Goal: Task Accomplishment & Management: Complete application form

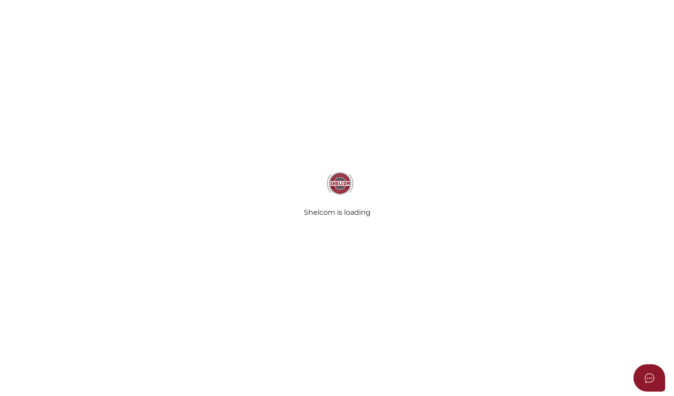
select select
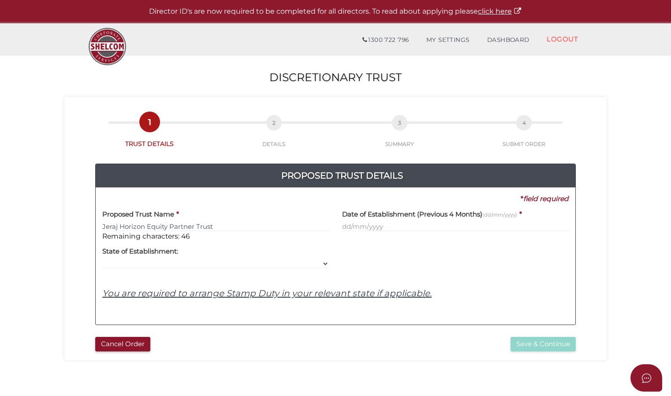
type input "Jeraj Horizon Equity Partner Trust"
click at [347, 227] on input "text" at bounding box center [455, 227] width 227 height 10
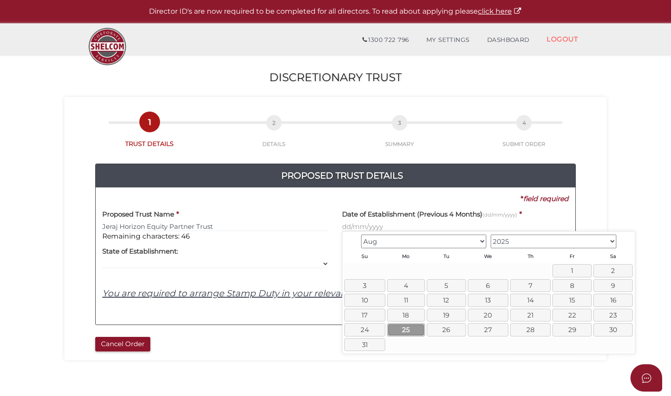
click at [413, 323] on link "25" at bounding box center [406, 329] width 38 height 13
type input "25/08/2025"
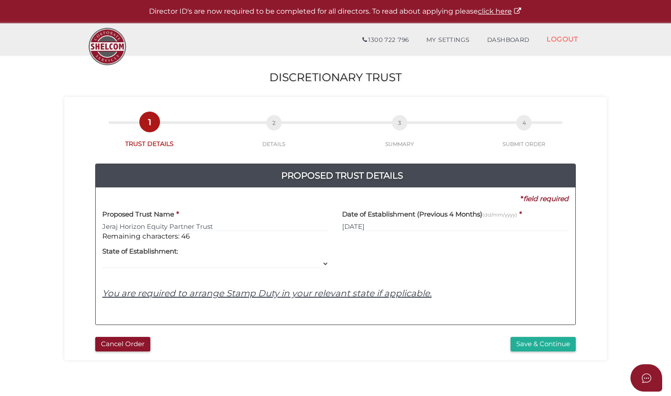
click at [267, 258] on div "Yes No No State of Establishment: VIC ACT NSW NT QLD TAS WA SA" at bounding box center [215, 255] width 227 height 28
click at [327, 266] on select "VIC ACT NSW NT QLD TAS WA SA" at bounding box center [215, 264] width 227 height 10
select select "VIC"
click at [102, 259] on select "VIC ACT NSW NT QLD TAS WA SA" at bounding box center [215, 264] width 227 height 10
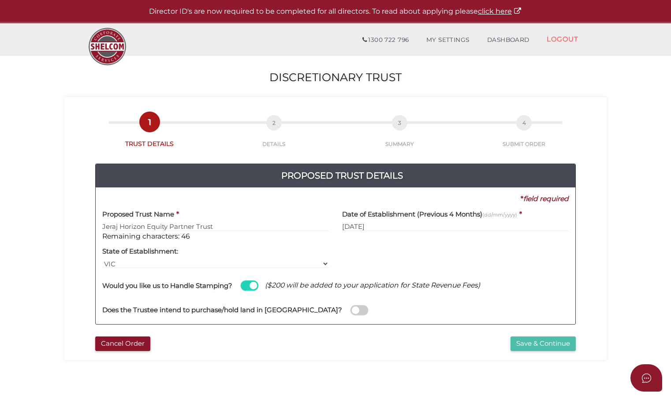
click at [528, 345] on button "Save & Continue" at bounding box center [543, 344] width 65 height 15
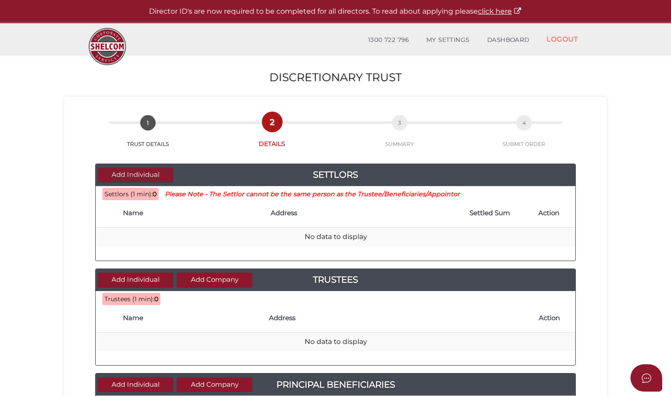
click at [139, 177] on button "Add Individual" at bounding box center [135, 175] width 75 height 15
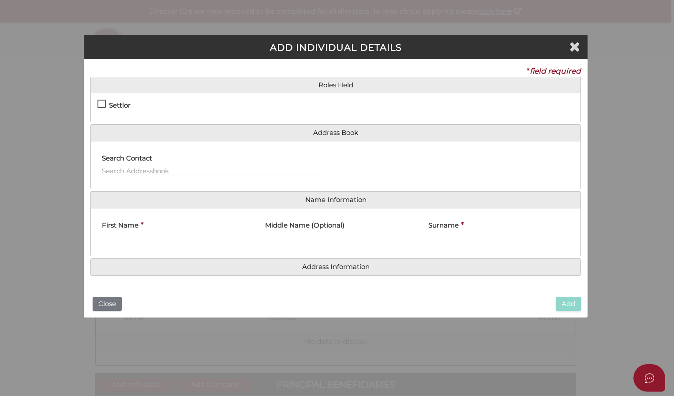
click at [101, 105] on label "Settlor" at bounding box center [113, 107] width 33 height 11
checkbox input "true"
type input "10"
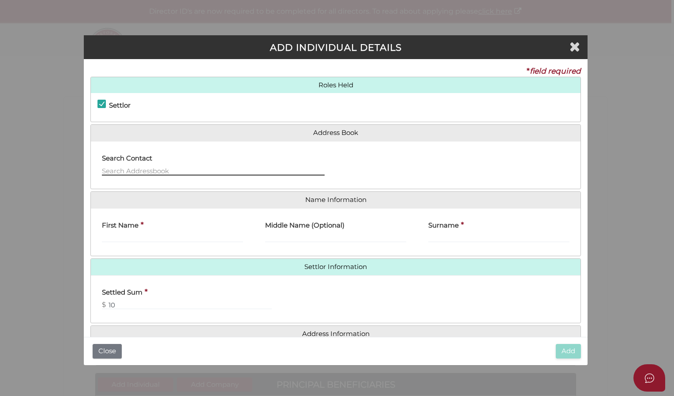
click at [130, 166] on input "text" at bounding box center [213, 171] width 223 height 10
click at [114, 234] on input "First Name" at bounding box center [172, 238] width 141 height 10
type input "Robert"
click at [289, 235] on input "Middle Name (Optional)" at bounding box center [335, 238] width 141 height 10
type input "George"
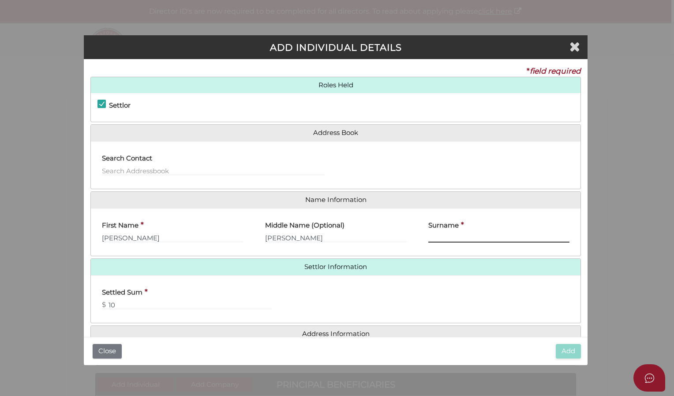
click at [440, 238] on input "Surname" at bounding box center [498, 238] width 141 height 10
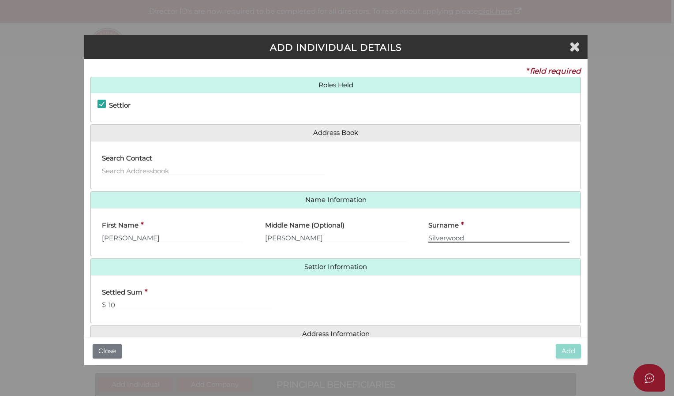
type input "Silverwood"
click at [163, 168] on input "text" at bounding box center [213, 171] width 223 height 10
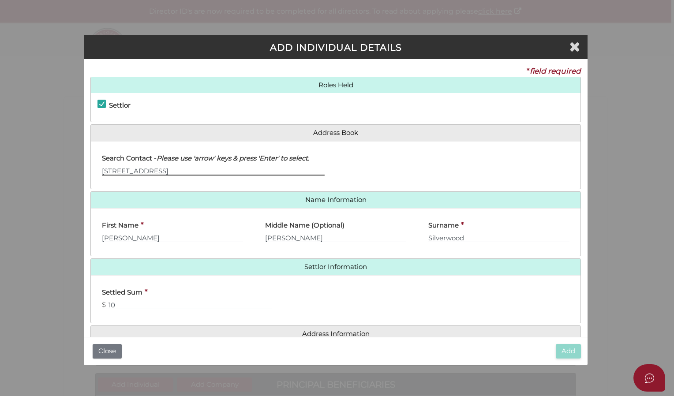
click at [170, 169] on input "11 Malleson Street" at bounding box center [213, 171] width 223 height 10
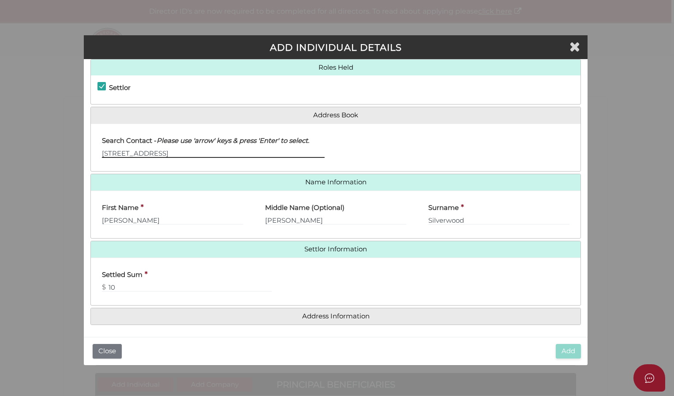
click at [323, 148] on input "11 Malleson Street Richmond 3121" at bounding box center [213, 153] width 223 height 10
type input "11 Malleson Street Richmond 3121"
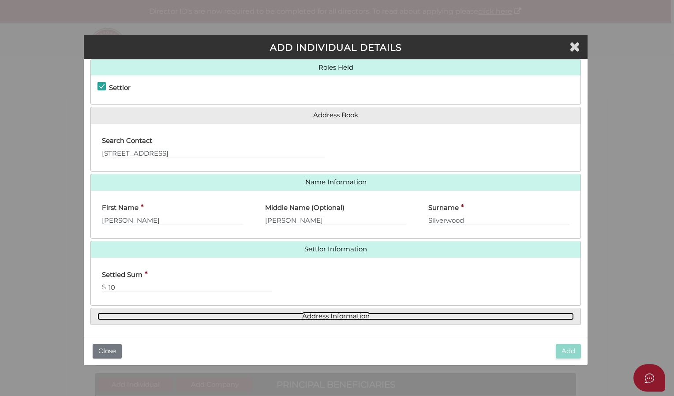
click at [330, 314] on link "Address Information" at bounding box center [335, 316] width 476 height 7
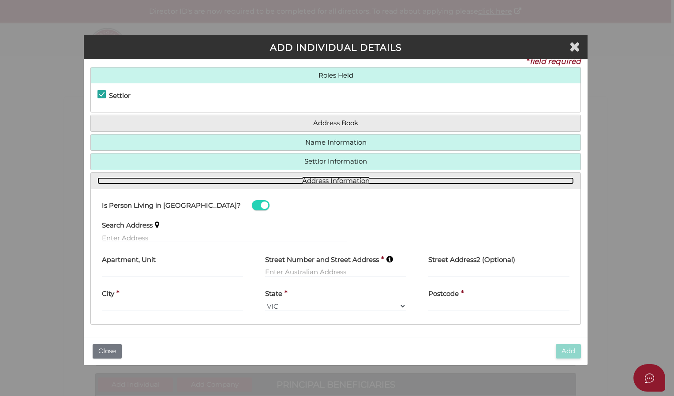
scroll to position [0, 0]
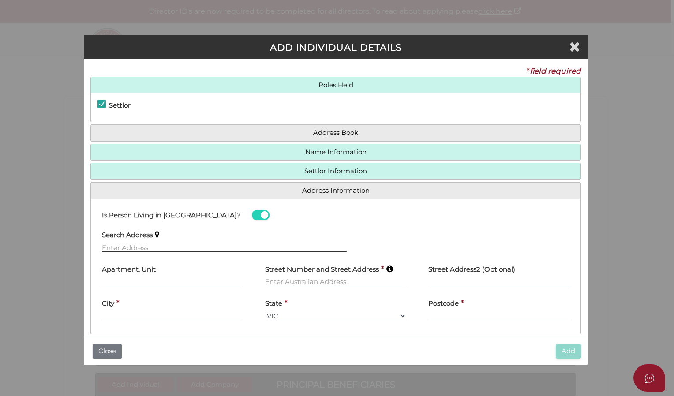
click at [185, 247] on input "text" at bounding box center [224, 248] width 245 height 10
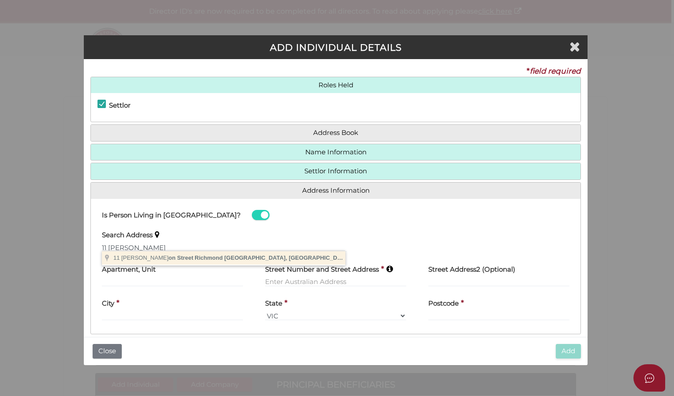
type input "11 Malleson Street, Richmond VIC, Australia"
type input "11 Malleson Street"
type input "Richmond"
select select "VIC"
type input "3121"
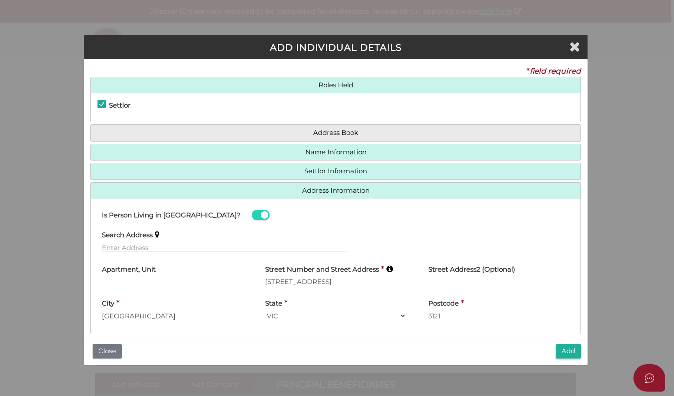
scroll to position [10, 0]
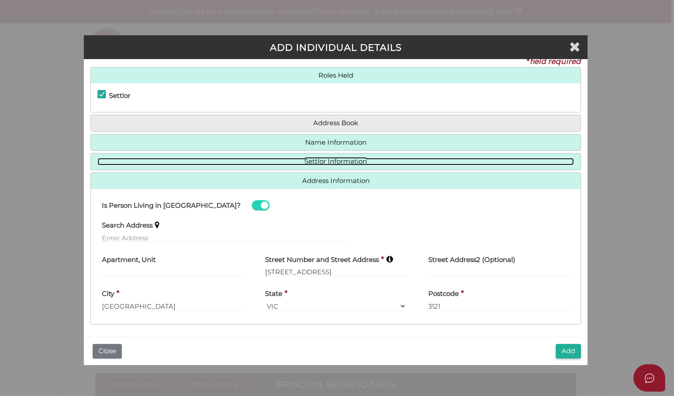
click at [323, 162] on link "Settlor Information" at bounding box center [335, 161] width 476 height 7
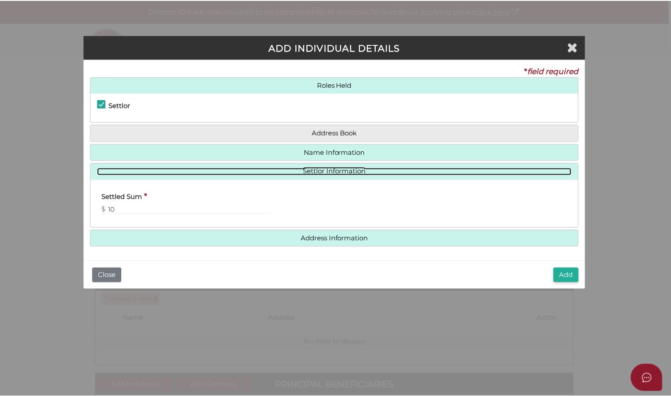
scroll to position [0, 0]
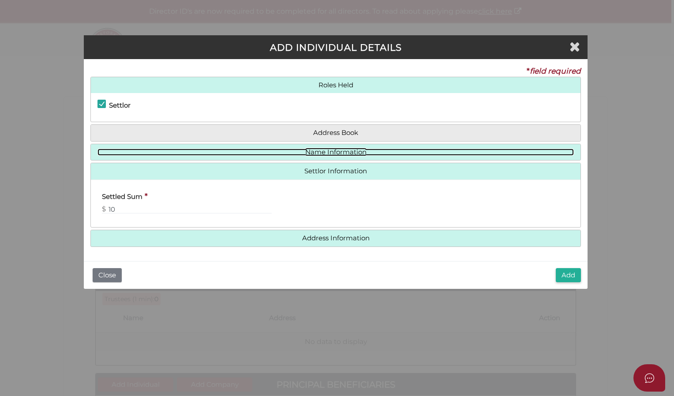
click at [325, 153] on link "Name Information" at bounding box center [335, 152] width 476 height 7
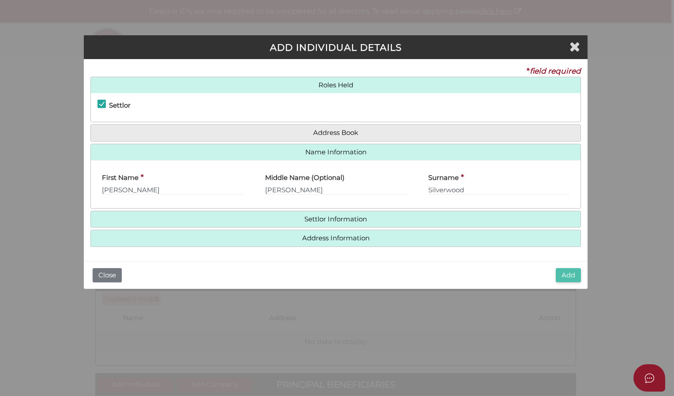
click at [571, 277] on button "Add" at bounding box center [568, 275] width 25 height 15
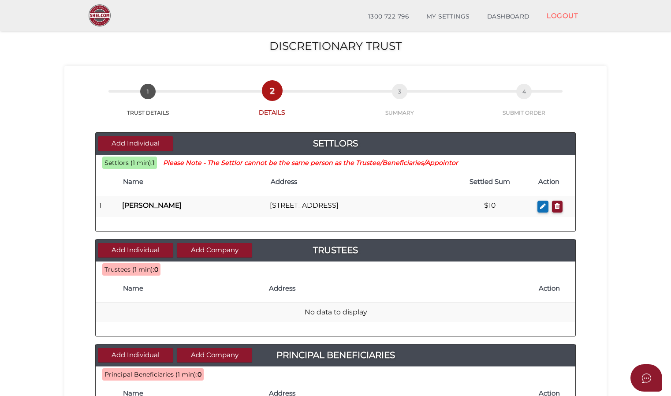
scroll to position [44, 0]
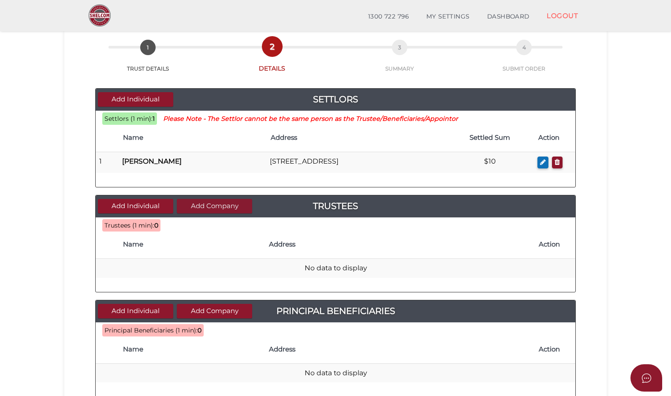
click at [185, 204] on button "Add Company" at bounding box center [214, 206] width 75 height 15
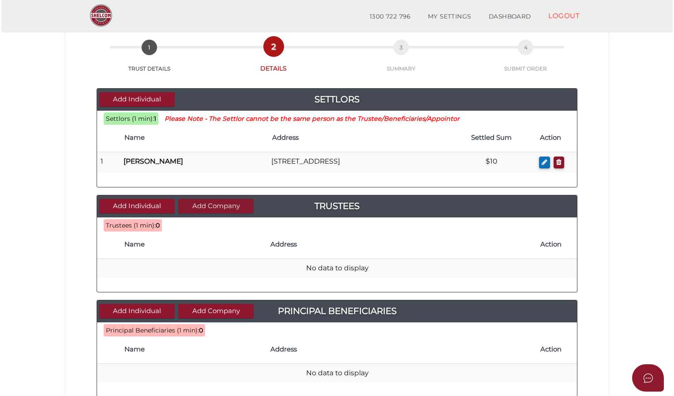
scroll to position [0, 0]
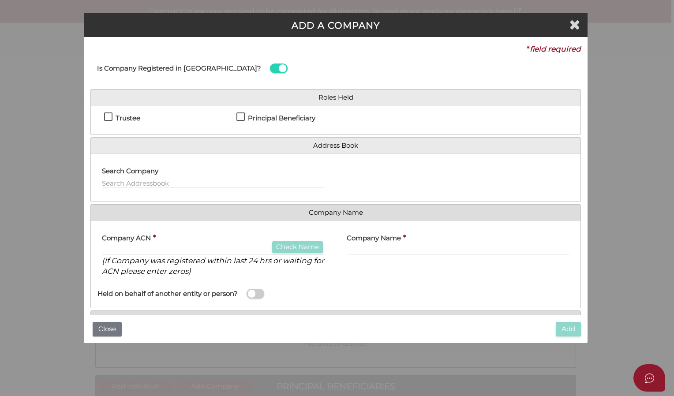
click at [109, 120] on label "Trustee" at bounding box center [122, 120] width 36 height 11
checkbox input "true"
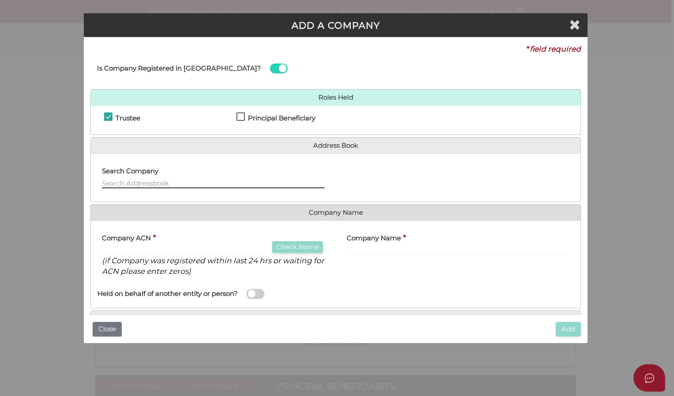
click at [117, 180] on input "text" at bounding box center [213, 184] width 223 height 10
type input "8"
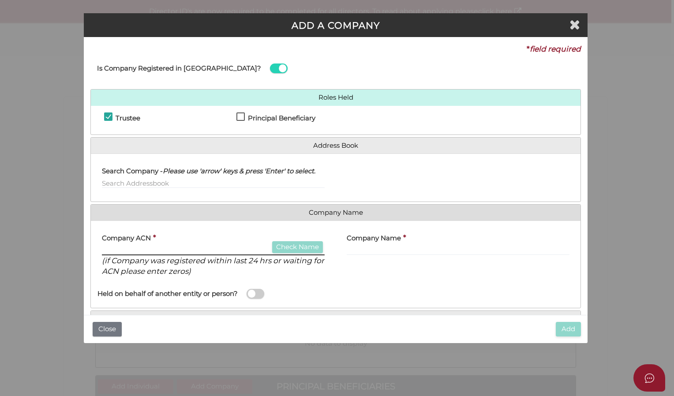
click at [114, 252] on input "text" at bounding box center [213, 251] width 223 height 10
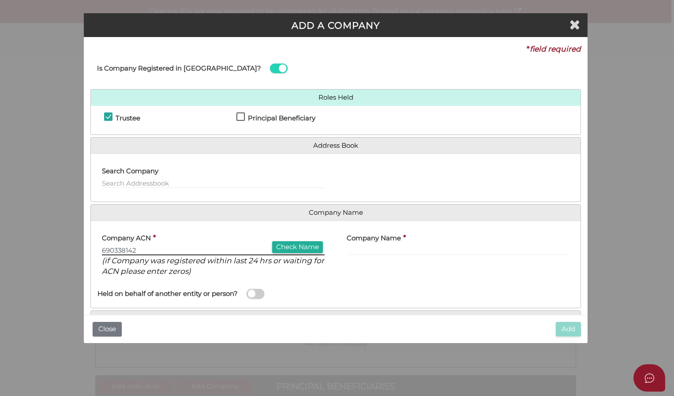
type input "690338142"
click at [350, 246] on input "text" at bounding box center [458, 251] width 223 height 10
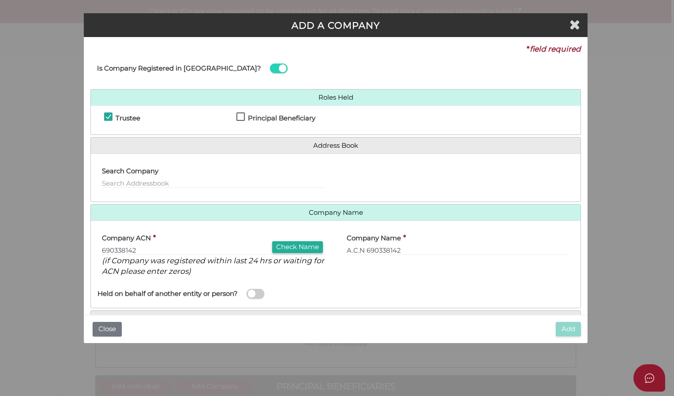
click at [322, 289] on div "Held on behalf of another entity or person?" at bounding box center [213, 293] width 245 height 18
click at [173, 179] on input "text" at bounding box center [213, 184] width 223 height 10
click at [139, 246] on input "690338142" at bounding box center [213, 251] width 223 height 10
click at [275, 247] on button "Check Name" at bounding box center [297, 247] width 51 height 12
type input "A.C.N. 690 338 142 PTY LTD"
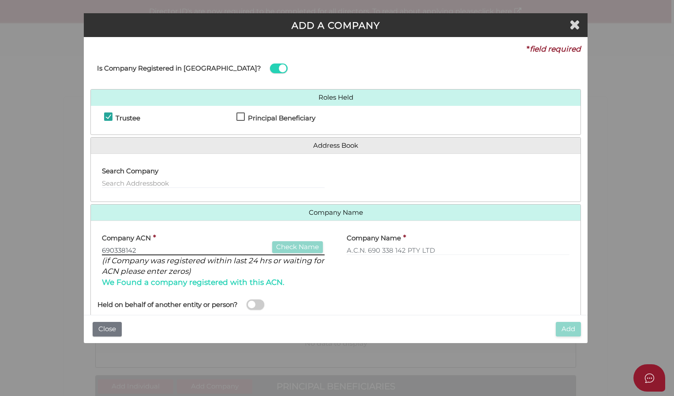
click at [117, 248] on input "690338142" at bounding box center [213, 251] width 223 height 10
click at [180, 268] on icon "(if Company was registered within last 24 hrs or waiting for ACN please enter z…" at bounding box center [213, 266] width 222 height 20
click at [259, 303] on span at bounding box center [256, 305] width 18 height 10
click at [0, 0] on input "checkbox" at bounding box center [0, 0] width 0 height 0
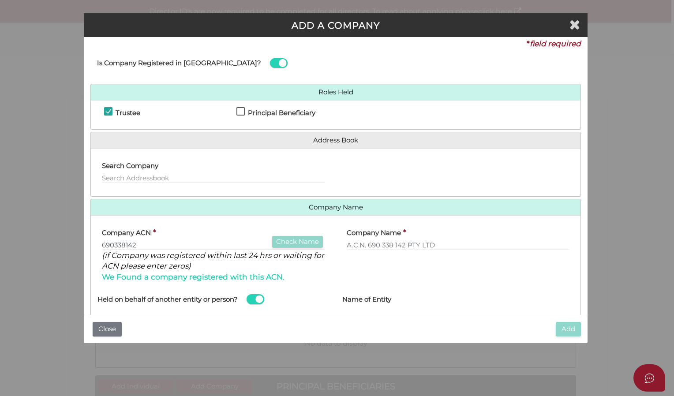
click at [255, 302] on span at bounding box center [256, 299] width 18 height 10
click at [0, 0] on input "checkbox" at bounding box center [0, 0] width 0 height 0
click at [131, 175] on input "text" at bounding box center [213, 178] width 223 height 10
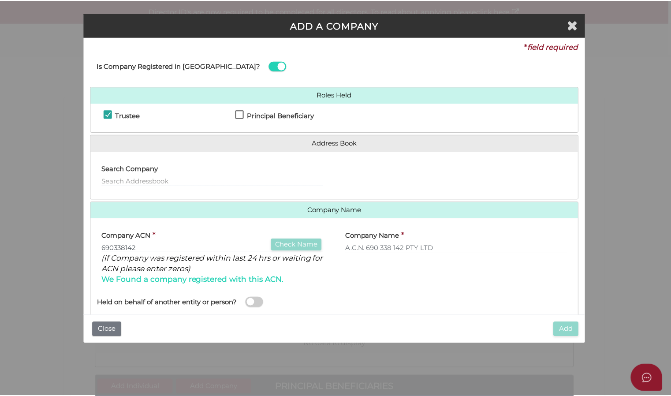
scroll to position [0, 0]
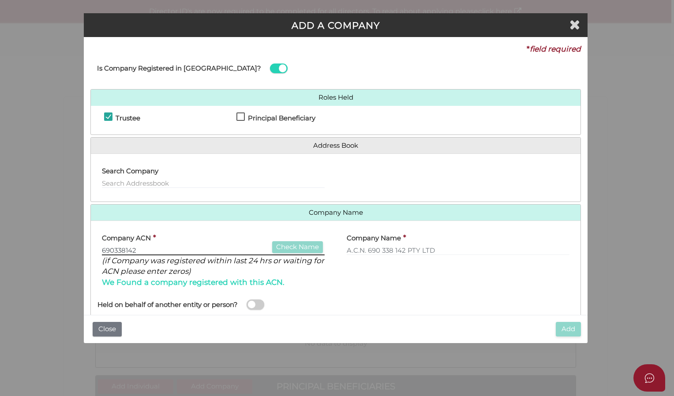
drag, startPoint x: 143, startPoint y: 247, endPoint x: 79, endPoint y: 240, distance: 65.2
click at [79, 240] on div "ADD A COMPANY * field required Is Company Registered in Australia? Roles Held T…" at bounding box center [337, 198] width 674 height 396
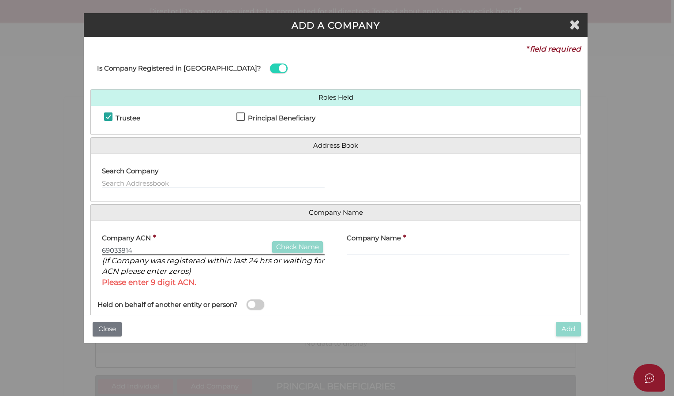
type input "690338142"
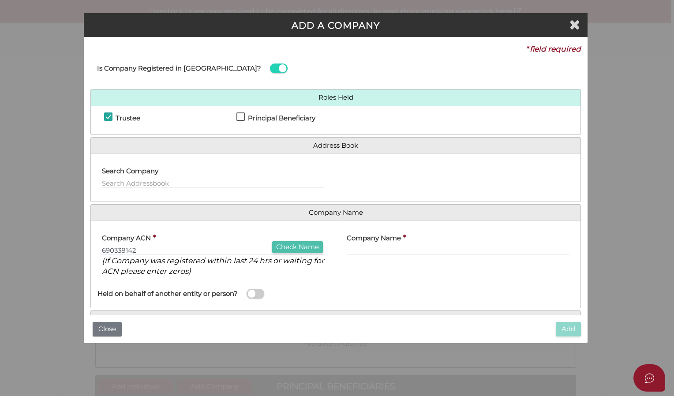
click at [280, 246] on button "Check Name" at bounding box center [297, 247] width 51 height 12
type input "A.C.N. 690 338 142 PTY LTD"
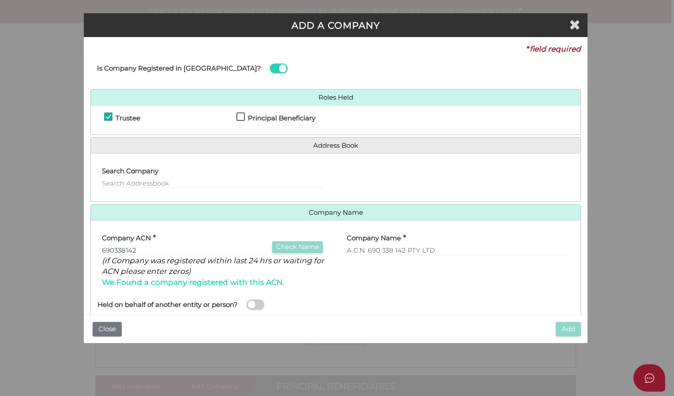
click at [340, 280] on div "Company Name * A.C.N. 690 338 142 PTY LTD" at bounding box center [458, 261] width 245 height 67
click at [137, 281] on span "We Found a company registered with this ACN." at bounding box center [193, 281] width 183 height 9
click at [132, 236] on h4 "Company ACN" at bounding box center [126, 238] width 49 height 7
click at [156, 183] on input "text" at bounding box center [213, 184] width 223 height 10
click at [156, 182] on input "text" at bounding box center [213, 184] width 223 height 10
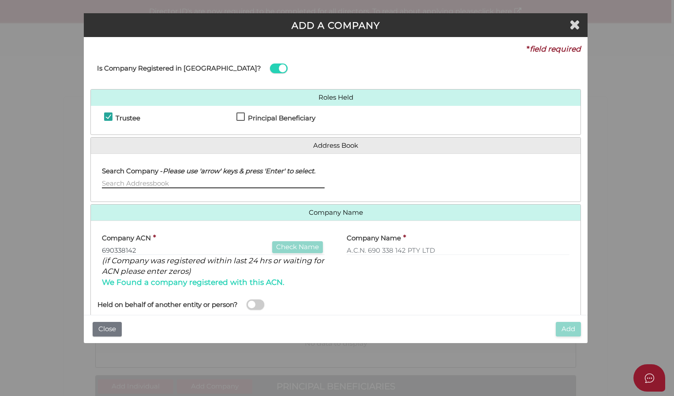
click at [114, 183] on input "text" at bounding box center [213, 184] width 223 height 10
type input "81 Illawarra road hawthorn"
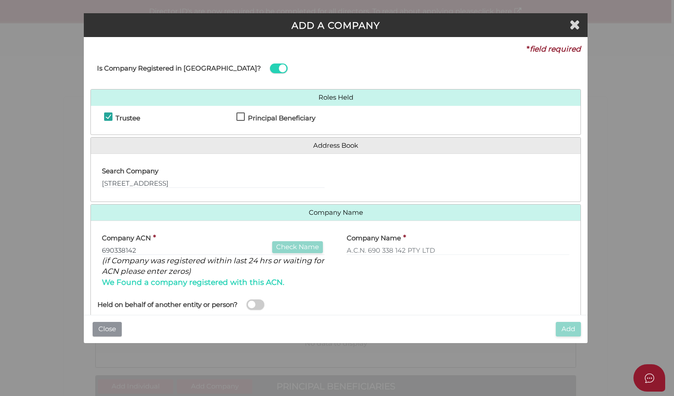
click at [113, 325] on button "Close" at bounding box center [107, 329] width 29 height 15
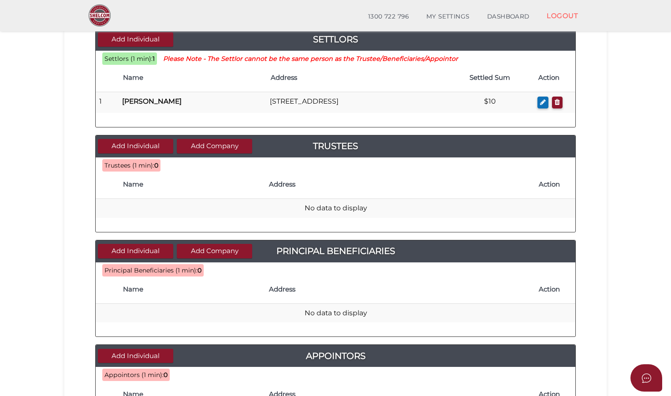
scroll to position [85, 0]
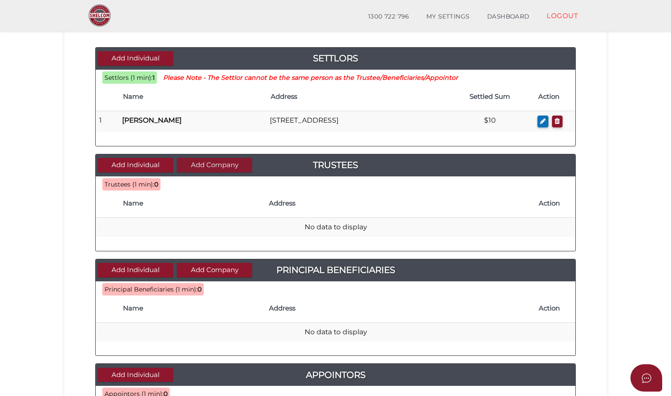
click at [217, 167] on button "Add Company" at bounding box center [214, 165] width 75 height 15
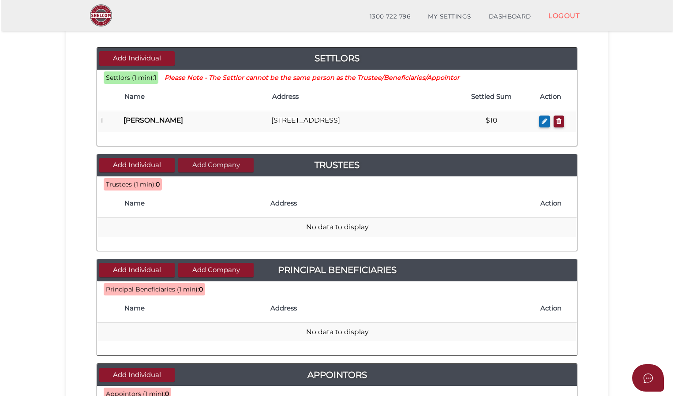
scroll to position [0, 0]
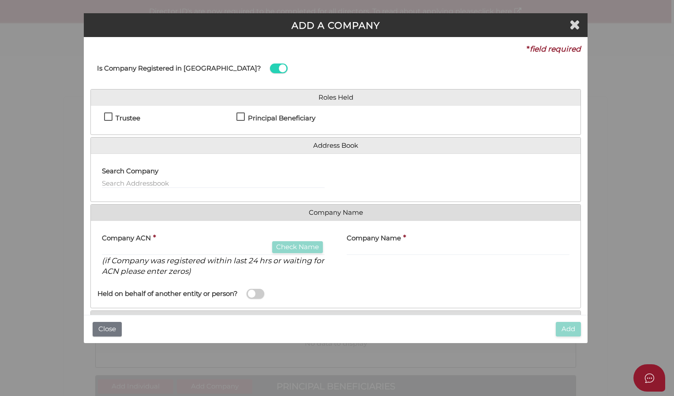
click at [112, 116] on label "Trustee" at bounding box center [122, 120] width 36 height 11
checkbox input "true"
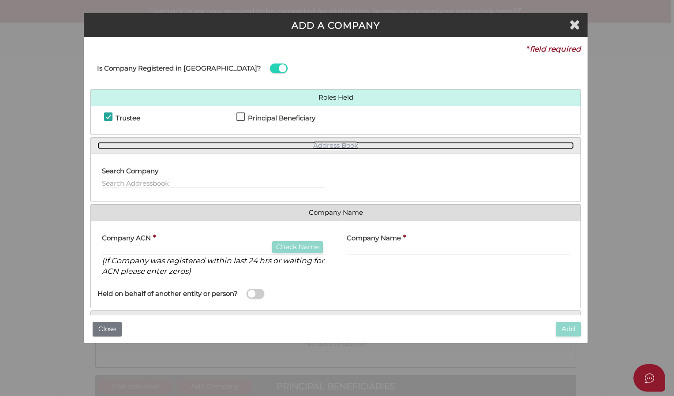
click at [153, 145] on link "Address Book" at bounding box center [335, 145] width 476 height 7
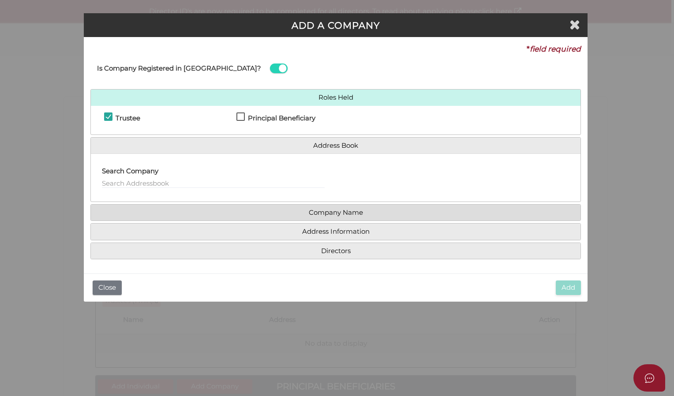
click at [325, 98] on h4 "Roles Held" at bounding box center [336, 98] width 490 height 16
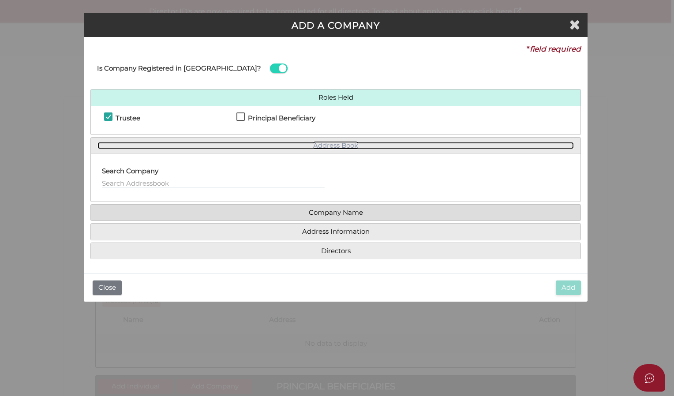
click at [283, 142] on link "Address Book" at bounding box center [335, 145] width 476 height 7
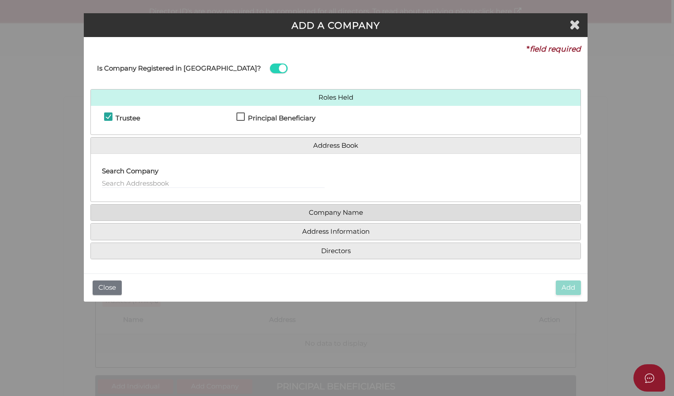
click at [288, 254] on h4 "Directors" at bounding box center [336, 251] width 490 height 16
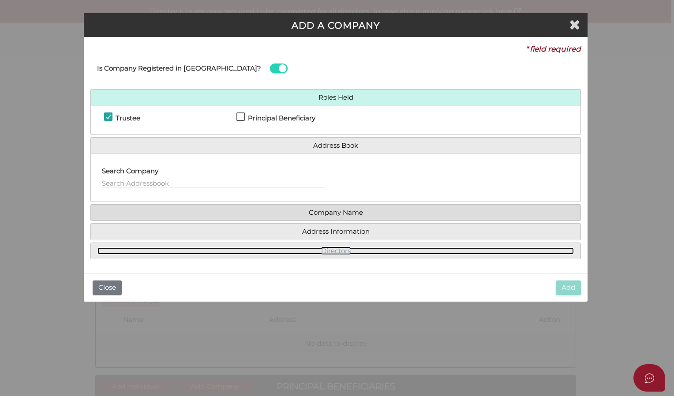
click at [340, 249] on link "Directors" at bounding box center [335, 250] width 476 height 7
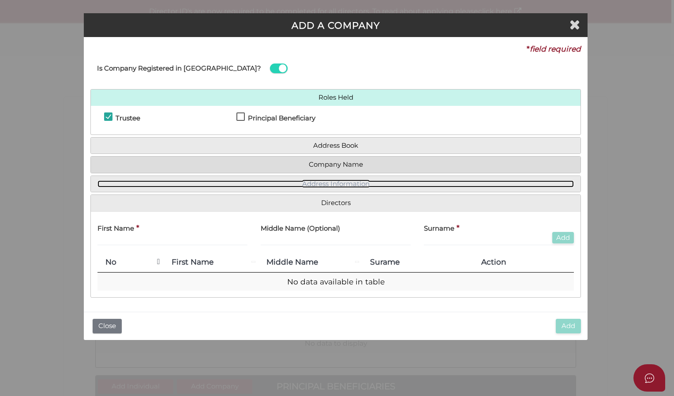
click at [303, 180] on link "Address Information" at bounding box center [335, 183] width 476 height 7
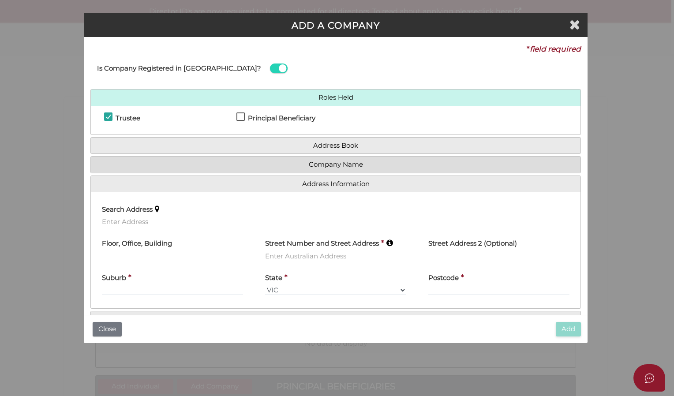
click at [311, 168] on h4 "Company Name" at bounding box center [336, 165] width 490 height 16
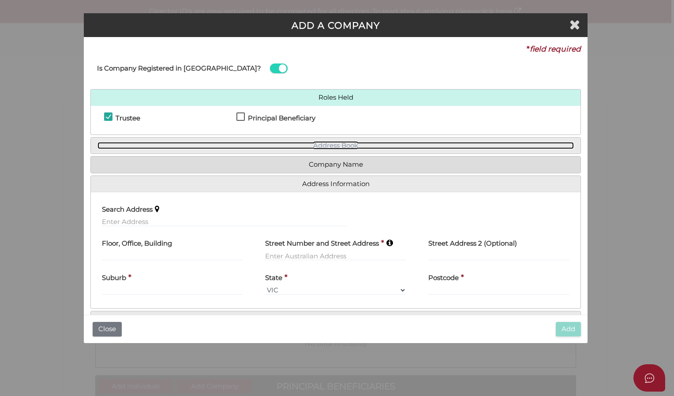
click at [315, 142] on link "Address Book" at bounding box center [335, 145] width 476 height 7
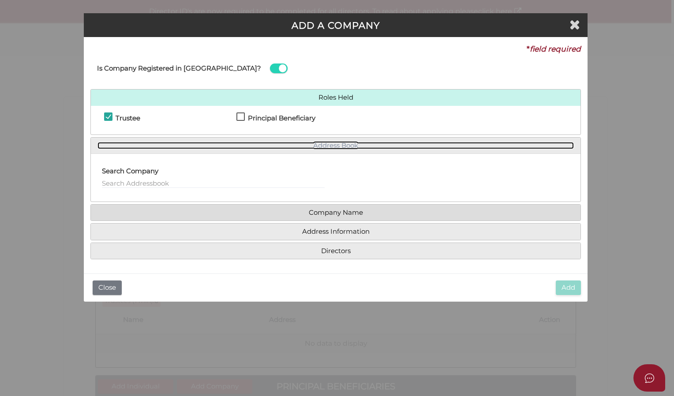
click at [315, 142] on link "Address Book" at bounding box center [335, 145] width 476 height 7
click at [322, 145] on link "Address Book" at bounding box center [335, 145] width 476 height 7
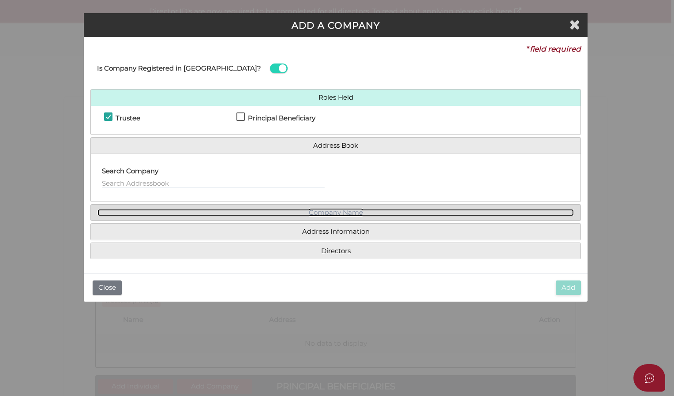
click at [313, 214] on link "Company Name" at bounding box center [335, 212] width 476 height 7
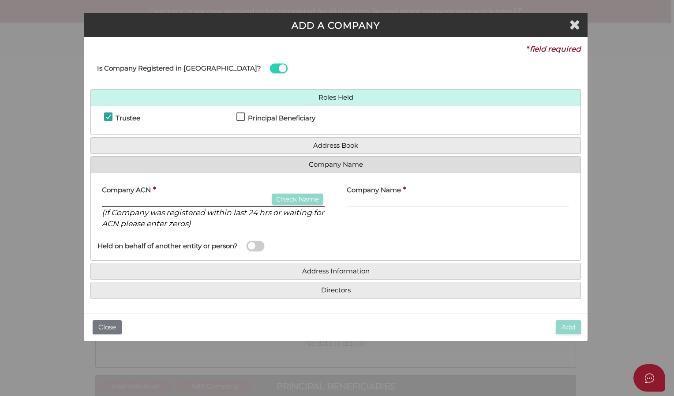
click at [154, 199] on input "text" at bounding box center [213, 203] width 223 height 10
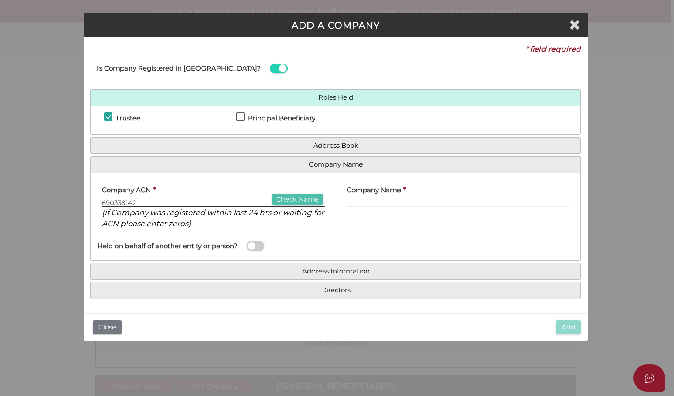
type input "690338142"
click at [273, 201] on button "Check Name" at bounding box center [297, 200] width 51 height 12
type input "A.C.N. 690 338 142 PTY LTD"
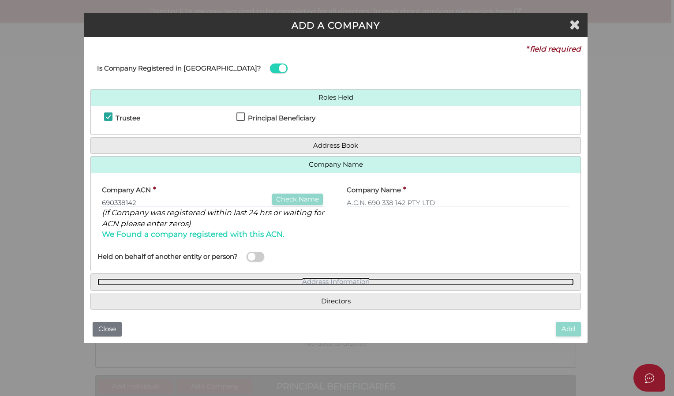
click at [326, 278] on link "Address Information" at bounding box center [335, 281] width 476 height 7
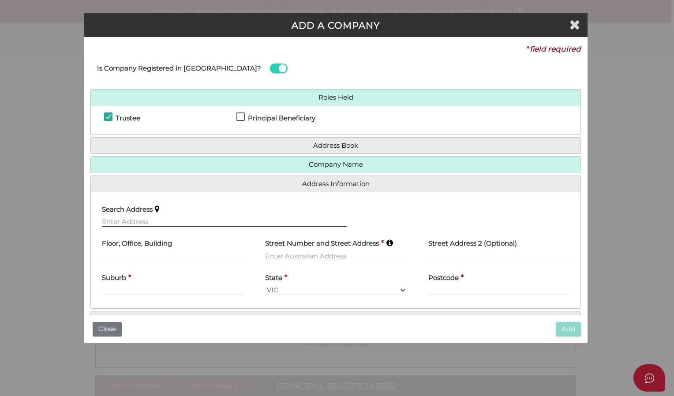
click at [166, 222] on input "text" at bounding box center [224, 222] width 245 height 10
click at [277, 255] on input "text" at bounding box center [335, 256] width 141 height 10
type input "8"
click at [160, 222] on input "text" at bounding box center [224, 222] width 245 height 10
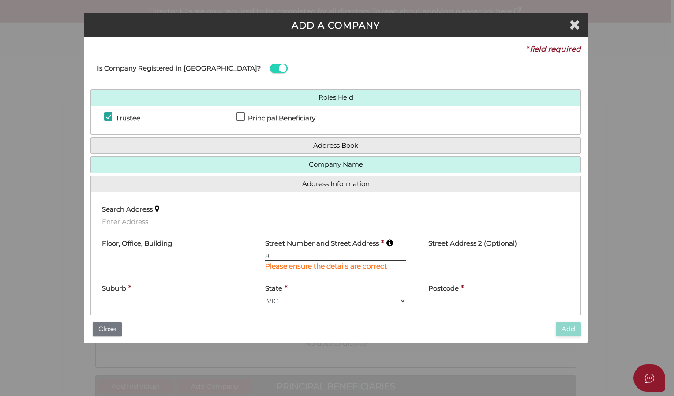
click at [280, 255] on input "8" at bounding box center [335, 256] width 141 height 10
type input "81 illawarra road"
click at [389, 241] on icon at bounding box center [389, 242] width 7 height 7
click at [195, 251] on input "text" at bounding box center [172, 256] width 141 height 10
click at [156, 222] on input "text" at bounding box center [224, 222] width 245 height 10
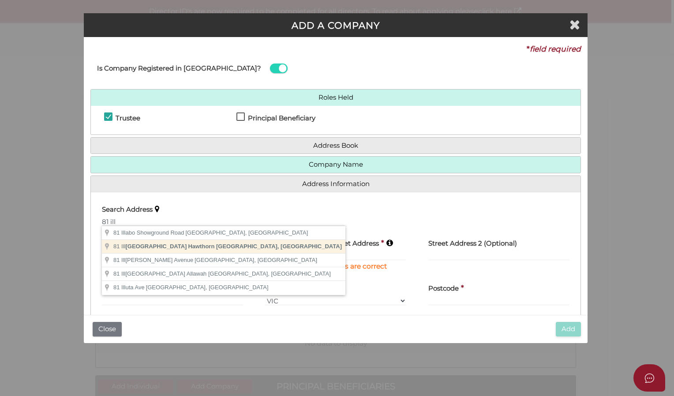
type input "[STREET_ADDRESS]"
type input "Hawthorn"
select select "VIC"
type input "3122"
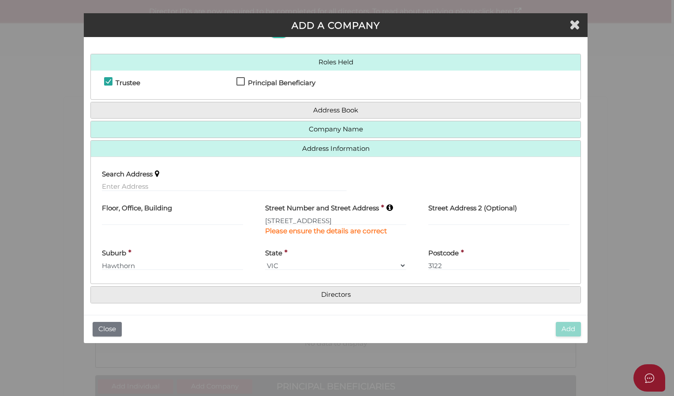
scroll to position [36, 0]
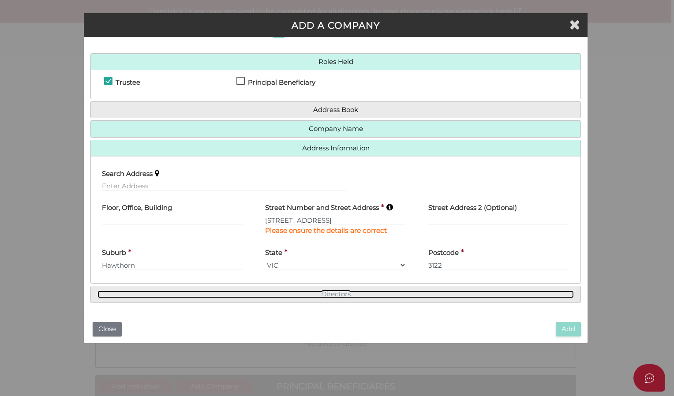
click at [207, 293] on link "Directors" at bounding box center [335, 294] width 476 height 7
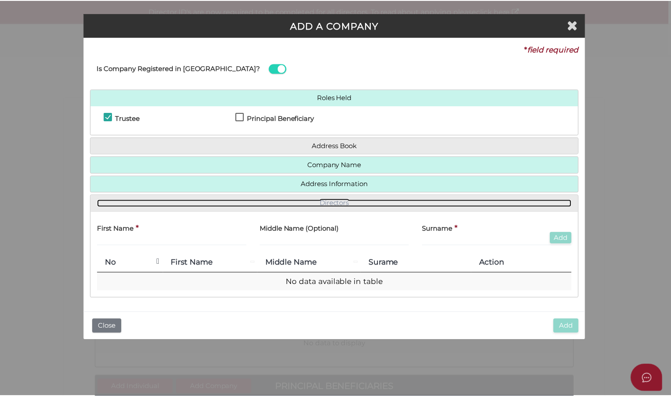
scroll to position [0, 0]
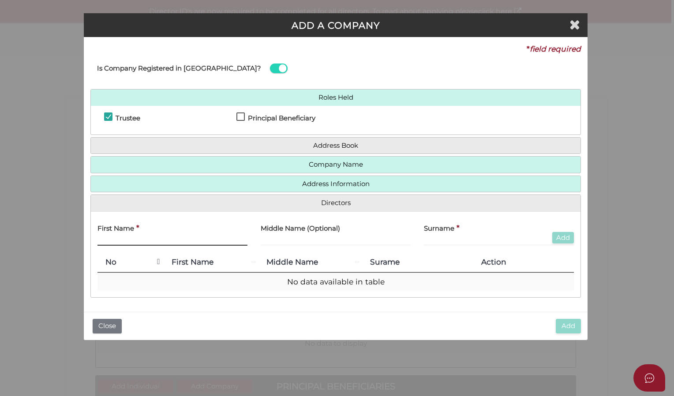
click at [151, 240] on input "text" at bounding box center [172, 241] width 150 height 10
type input "[PERSON_NAME]"
click at [270, 239] on input "text" at bounding box center [336, 241] width 150 height 10
type input "Liladhar"
click at [434, 238] on input "text" at bounding box center [499, 241] width 150 height 10
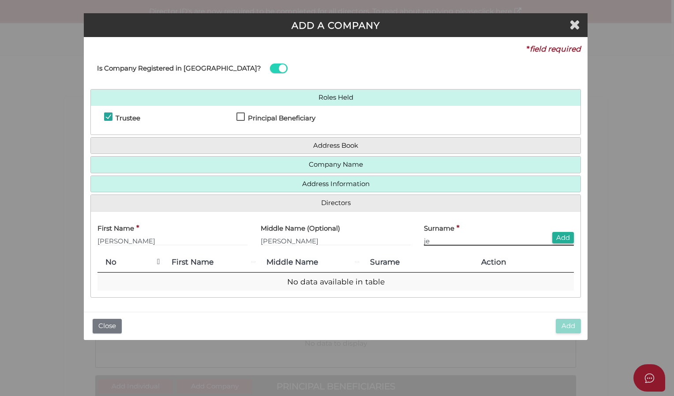
type input "j"
type input "[PERSON_NAME]"
click at [557, 237] on button "Add" at bounding box center [563, 238] width 22 height 12
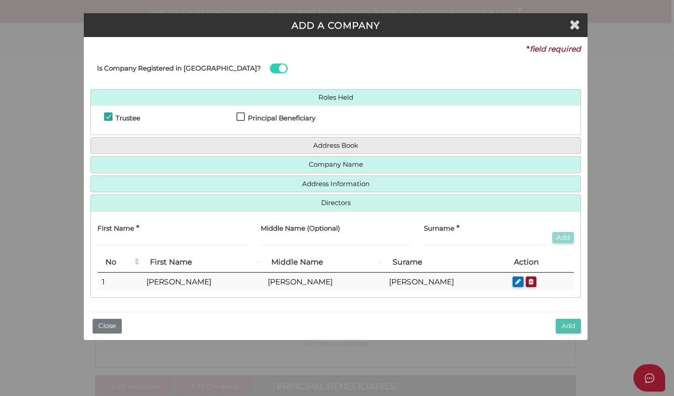
click at [573, 324] on button "Add" at bounding box center [568, 326] width 25 height 15
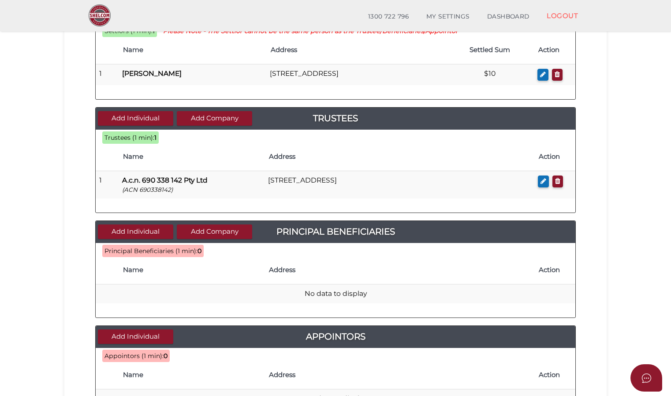
scroll to position [132, 0]
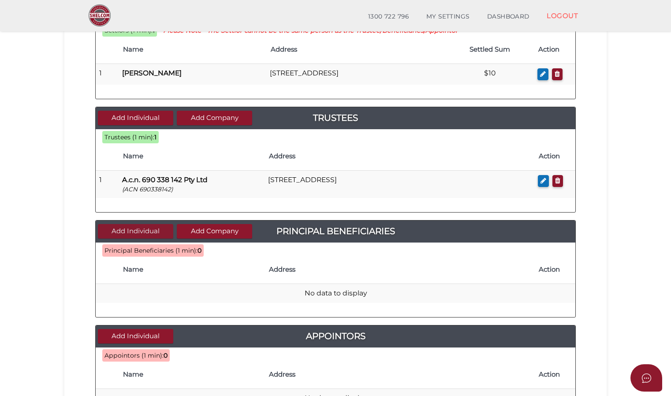
click at [145, 230] on button "Add Individual" at bounding box center [135, 231] width 75 height 15
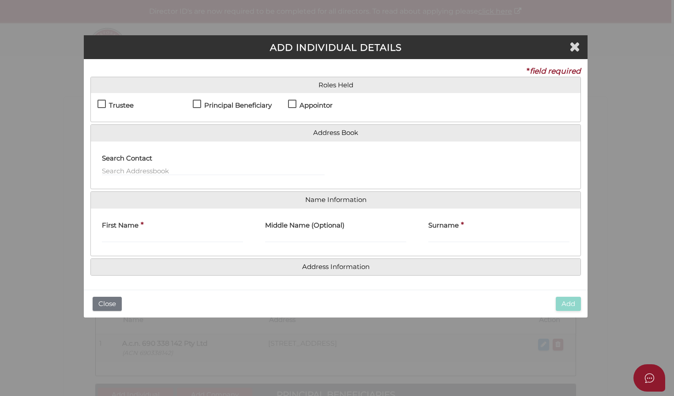
click at [195, 104] on label "Principal Beneficiary" at bounding box center [232, 107] width 79 height 11
checkbox input "true"
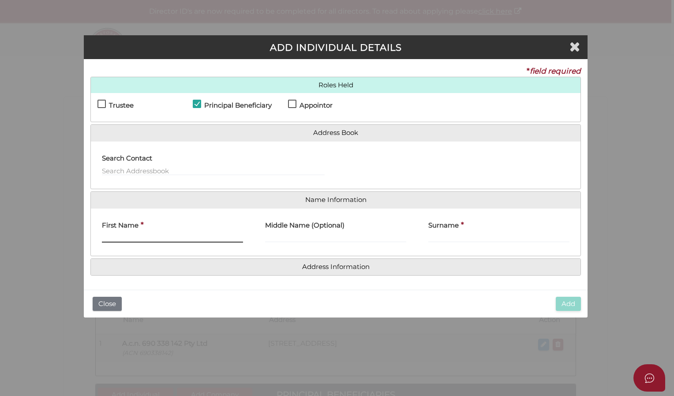
click at [116, 236] on input "First Name" at bounding box center [172, 238] width 141 height 10
type input "[PERSON_NAME]"
click at [438, 236] on input "Surname" at bounding box center [498, 238] width 141 height 10
click at [274, 242] on div "Middle Name (Optional)" at bounding box center [335, 232] width 163 height 34
click at [276, 235] on input "Middle Name (Optional)" at bounding box center [335, 238] width 141 height 10
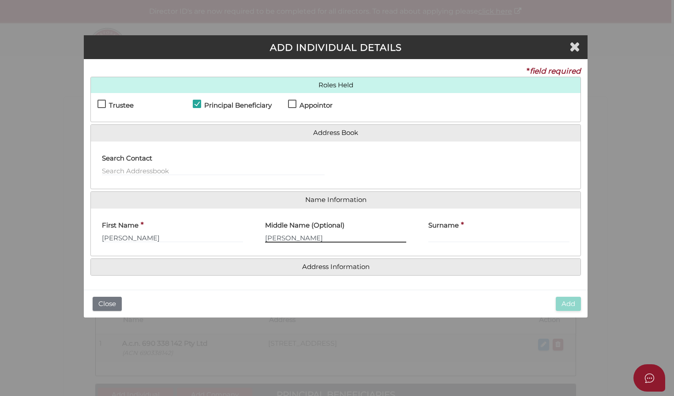
type input "[PERSON_NAME]"
click at [429, 238] on input "Surname" at bounding box center [498, 238] width 141 height 10
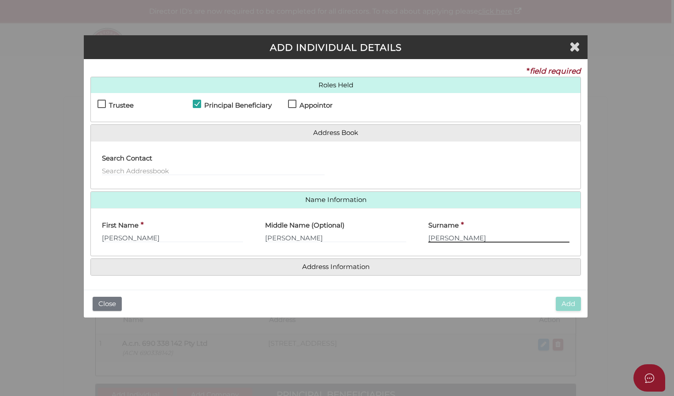
type input "[PERSON_NAME]"
click at [159, 169] on input "text" at bounding box center [213, 171] width 223 height 10
type input "8"
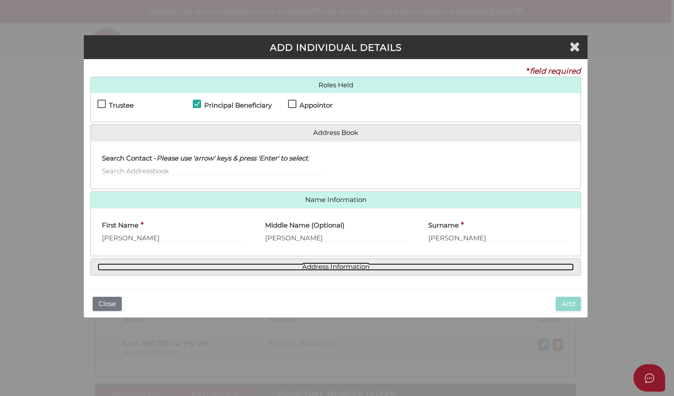
click at [249, 264] on link "Address Information" at bounding box center [335, 266] width 476 height 7
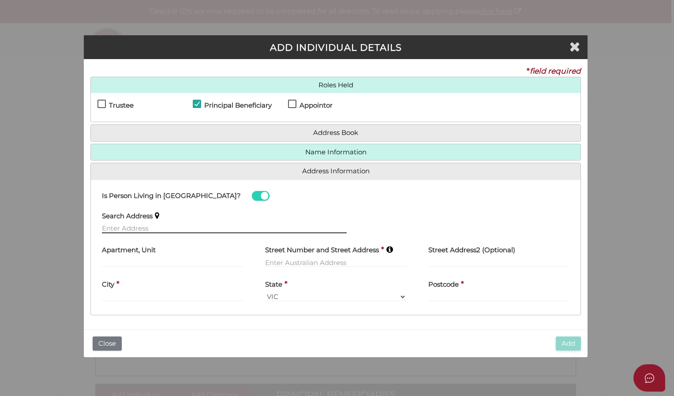
click at [174, 224] on input "text" at bounding box center [224, 229] width 245 height 10
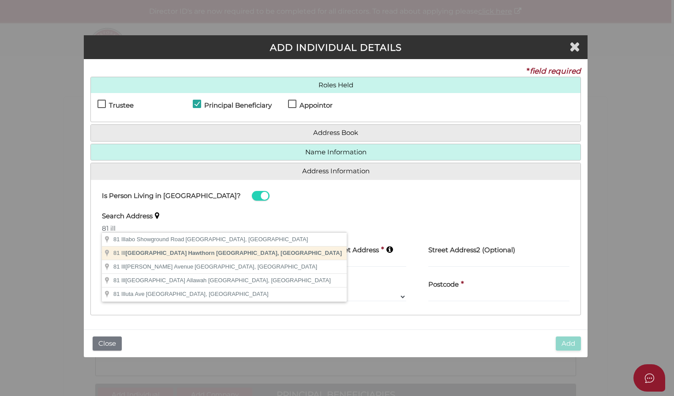
type input "[STREET_ADDRESS]"
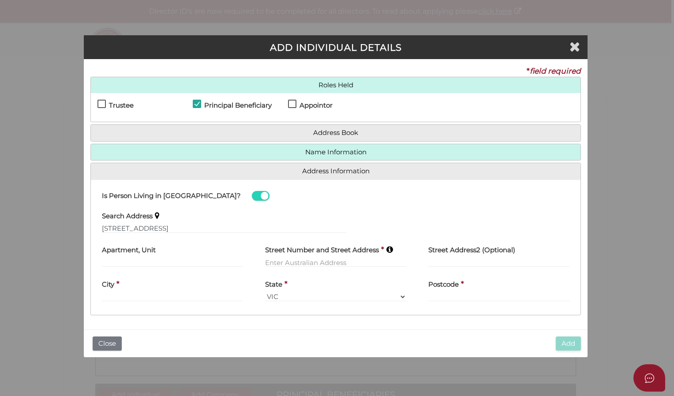
type input "[STREET_ADDRESS]"
type input "Hawthorn"
select select "VIC"
type input "3122"
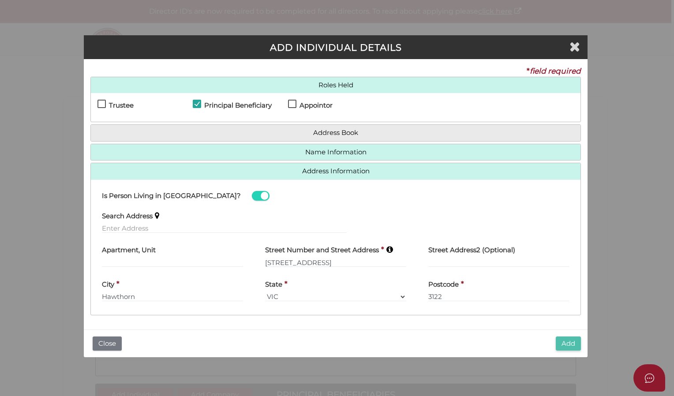
click at [562, 338] on button "Add" at bounding box center [568, 344] width 25 height 15
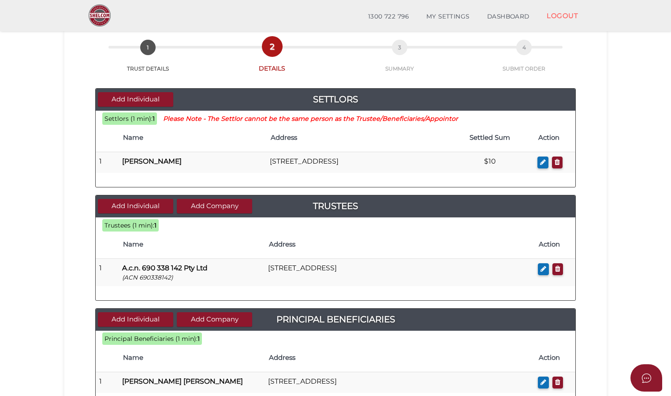
scroll to position [132, 0]
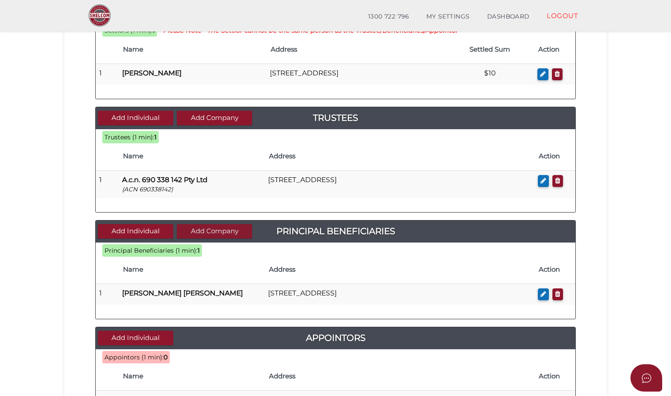
click at [219, 228] on button "Add Company" at bounding box center [214, 231] width 75 height 15
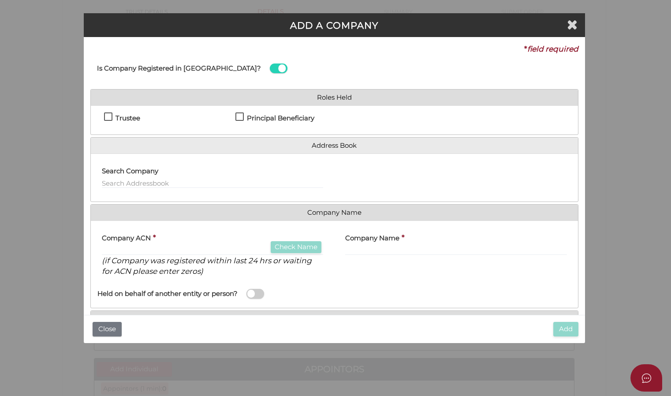
scroll to position [0, 0]
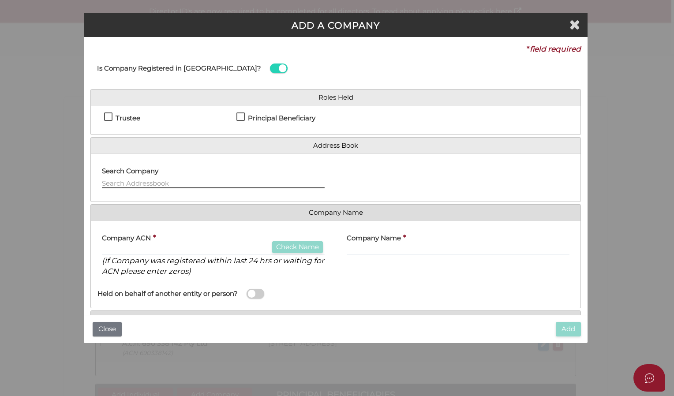
click at [157, 183] on input "text" at bounding box center [213, 184] width 223 height 10
type input "S"
click at [124, 250] on input "text" at bounding box center [213, 251] width 223 height 10
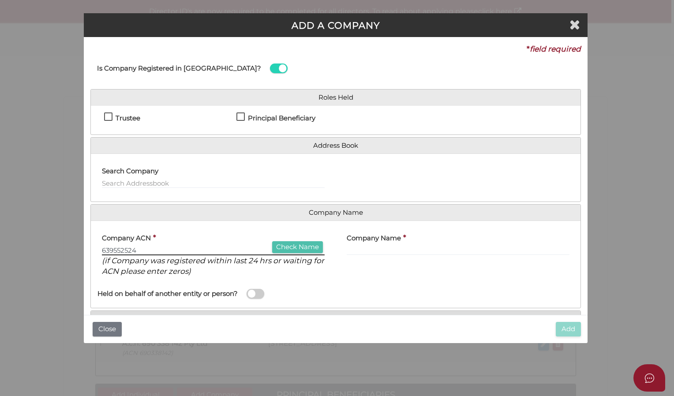
type input "639552524"
click at [290, 247] on button "Check Name" at bounding box center [297, 247] width 51 height 12
type input "SLJ INVESTMENTS NO 2 PTY LTD"
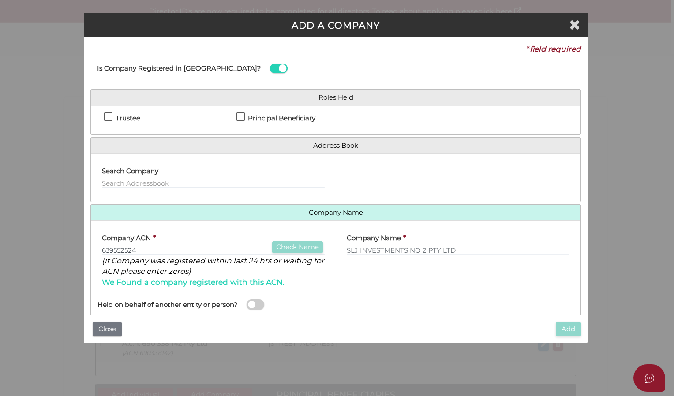
click at [240, 117] on label "Principal Beneficiary" at bounding box center [275, 120] width 79 height 11
checkbox input "true"
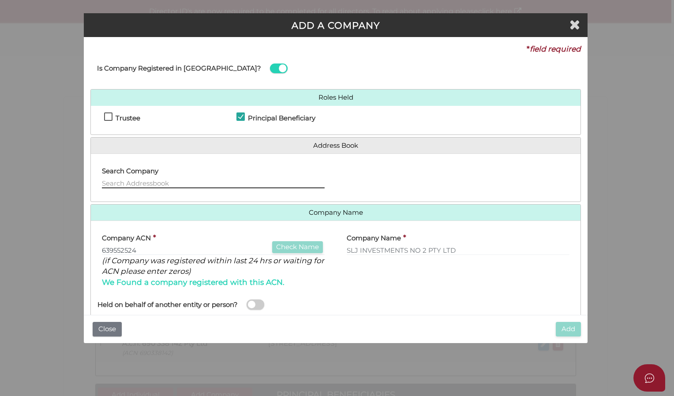
click at [129, 182] on input "text" at bounding box center [213, 184] width 223 height 10
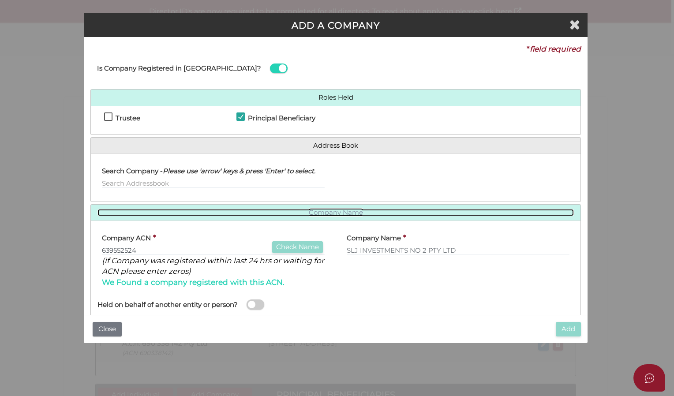
click at [259, 213] on link "Company Name" at bounding box center [335, 212] width 476 height 7
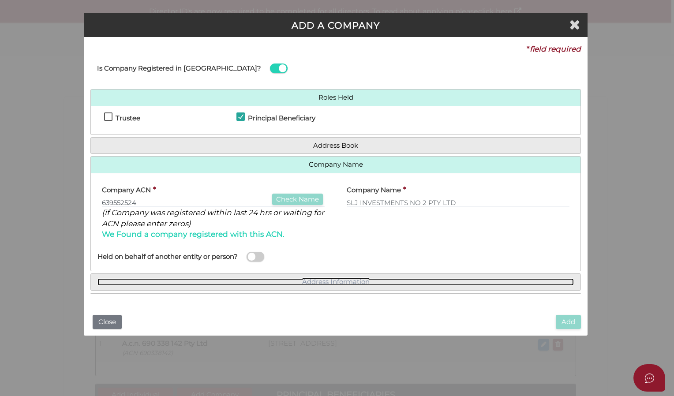
click at [255, 280] on link "Address Information" at bounding box center [335, 281] width 476 height 7
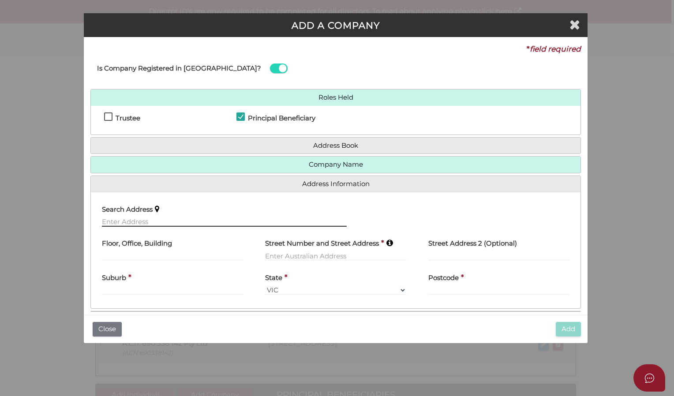
click at [158, 217] on input "text" at bounding box center [224, 222] width 245 height 10
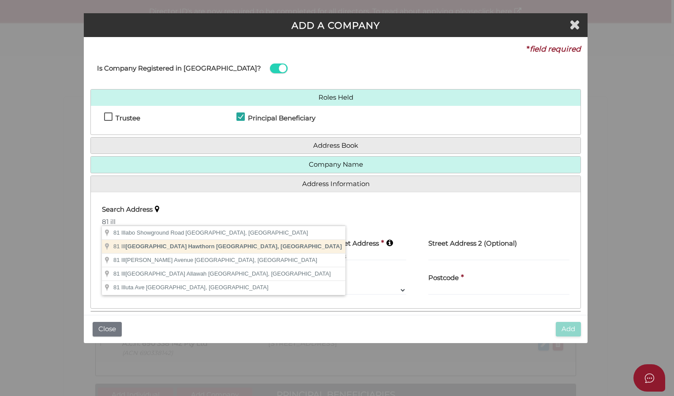
type input "[STREET_ADDRESS]"
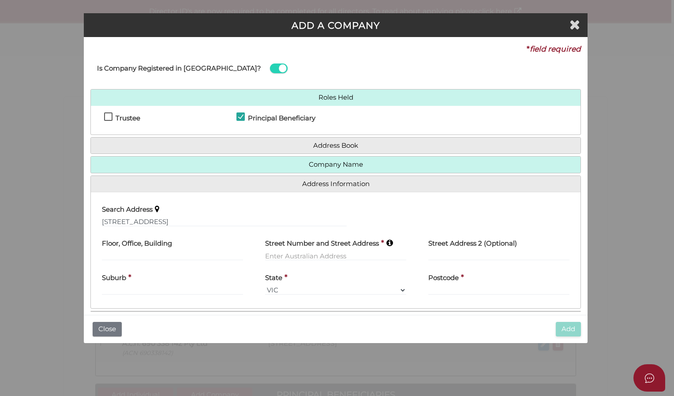
type input "[STREET_ADDRESS]"
type input "Hawthorn"
select select "VIC"
type input "3122"
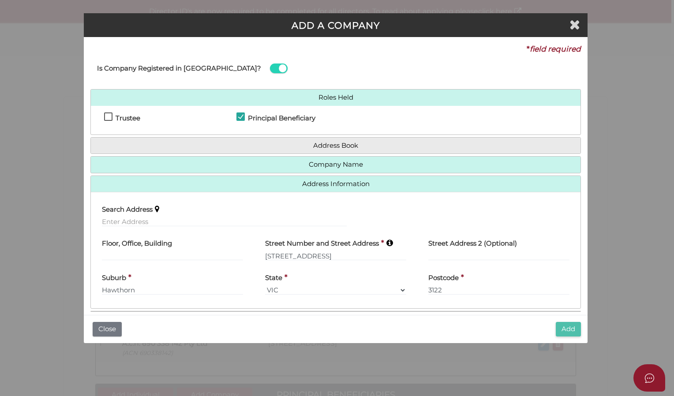
click at [565, 323] on button "Add" at bounding box center [568, 329] width 25 height 15
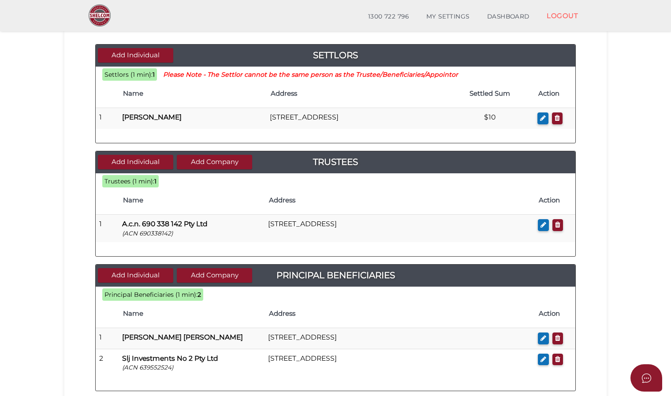
scroll to position [132, 0]
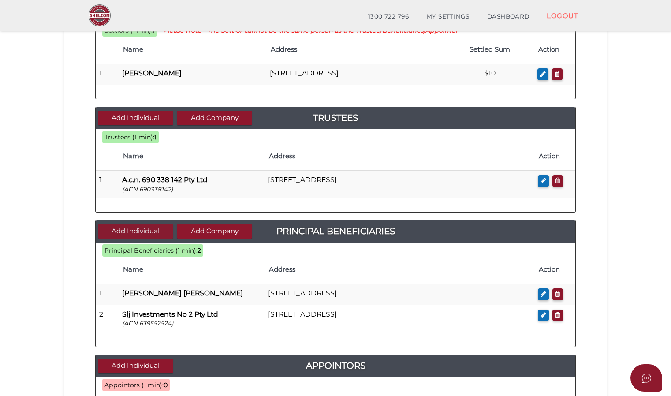
click at [119, 224] on button "Add Individual" at bounding box center [135, 231] width 75 height 15
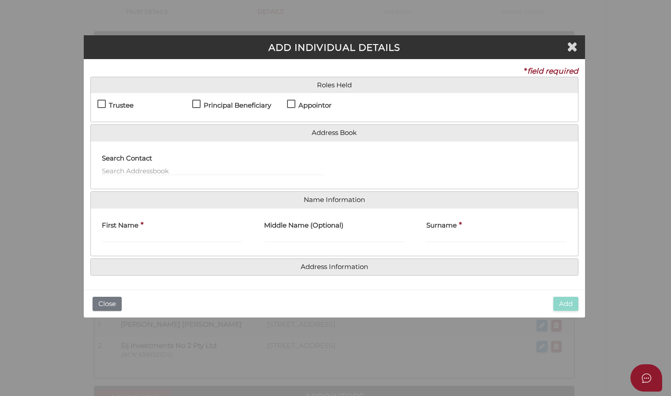
scroll to position [0, 0]
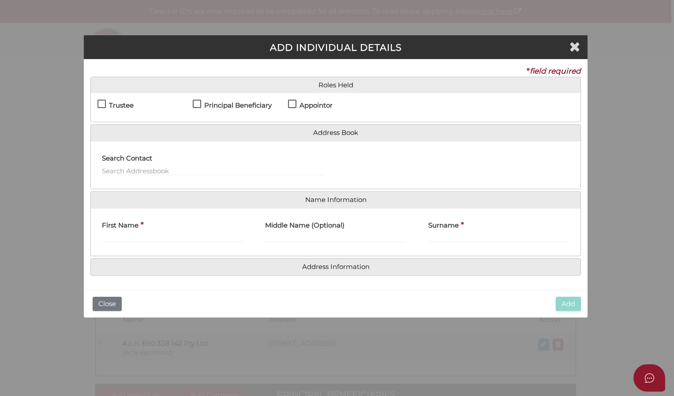
click at [195, 105] on label "Principal Beneficiary" at bounding box center [232, 107] width 79 height 11
checkbox input "true"
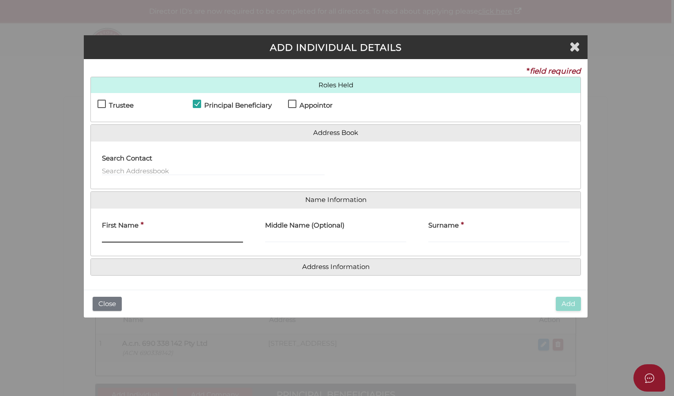
click at [119, 236] on input "First Name" at bounding box center [172, 238] width 141 height 10
type input "Rahul"
click at [273, 237] on input "Middle Name (Optional)" at bounding box center [335, 238] width 141 height 10
type input "[PERSON_NAME]"
click at [430, 236] on input "Surname" at bounding box center [498, 238] width 141 height 10
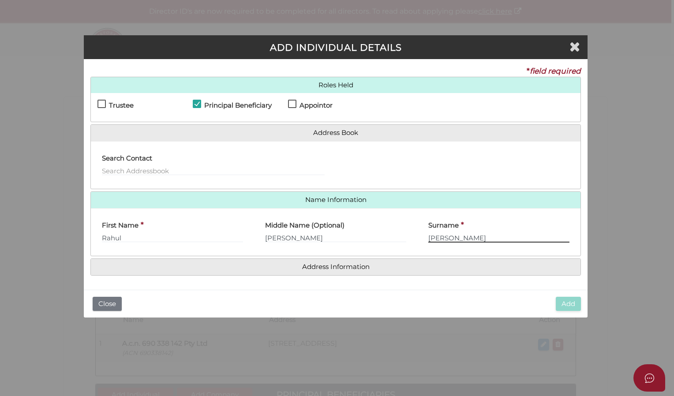
type input "[PERSON_NAME]"
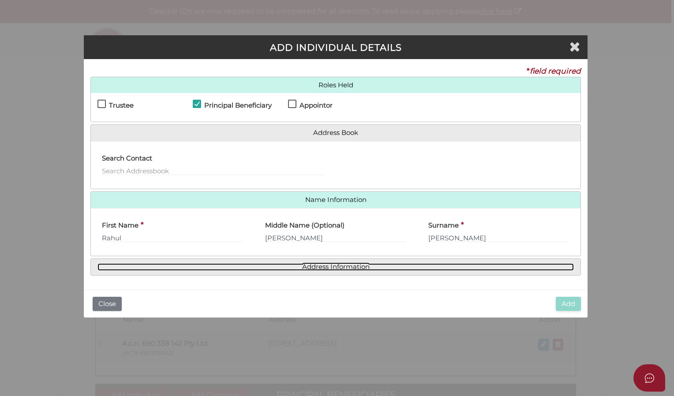
click at [334, 266] on link "Address Information" at bounding box center [335, 266] width 476 height 7
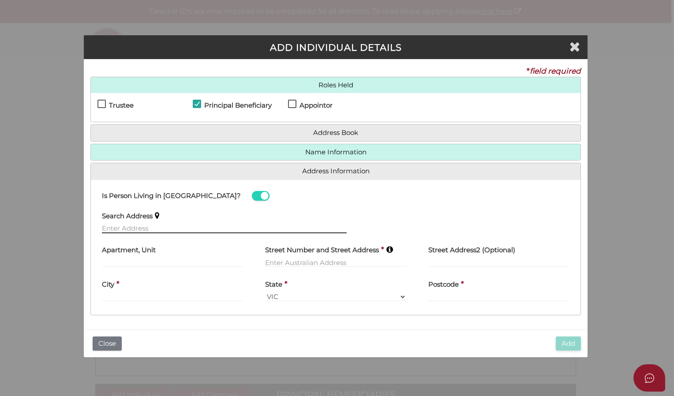
click at [139, 224] on input "text" at bounding box center [224, 229] width 245 height 10
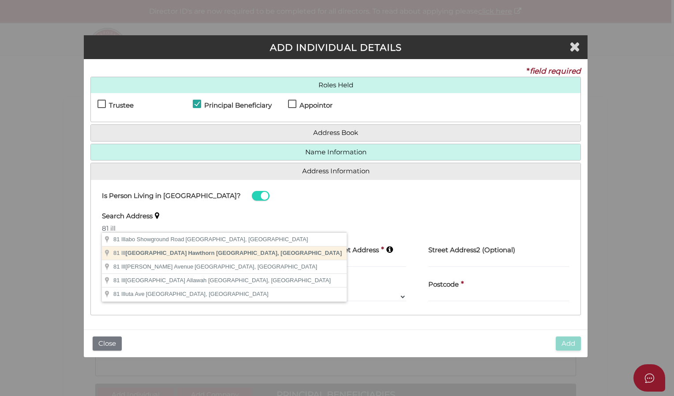
type input "[STREET_ADDRESS]"
type input "Hawthorn"
select select "VIC"
type input "3122"
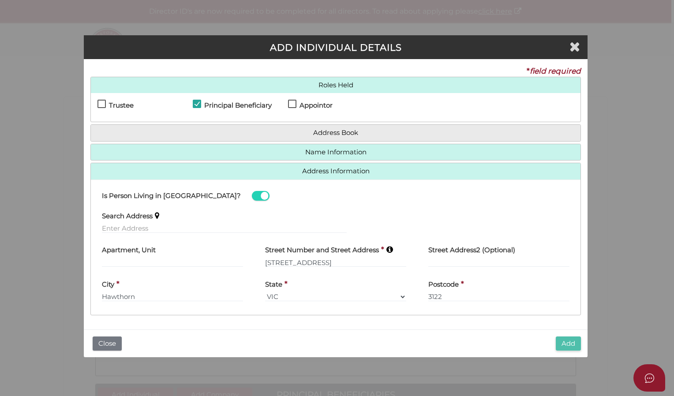
click at [562, 338] on button "Add" at bounding box center [568, 344] width 25 height 15
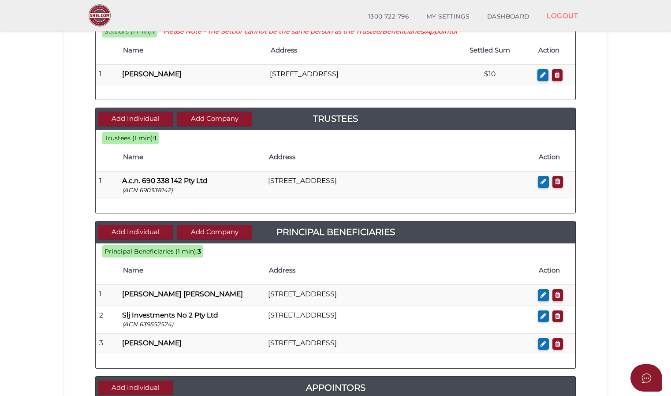
scroll to position [132, 0]
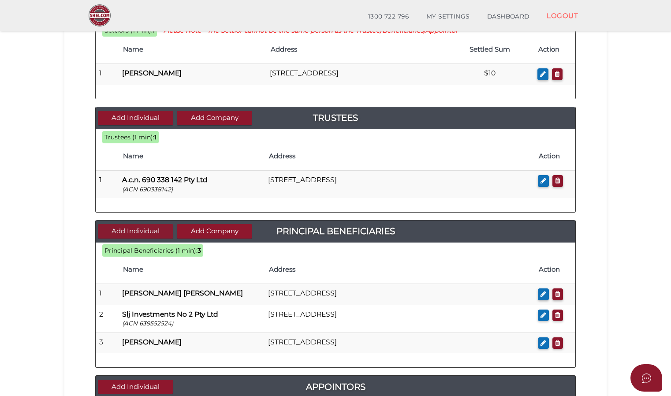
click at [157, 229] on button "Add Individual" at bounding box center [135, 231] width 75 height 15
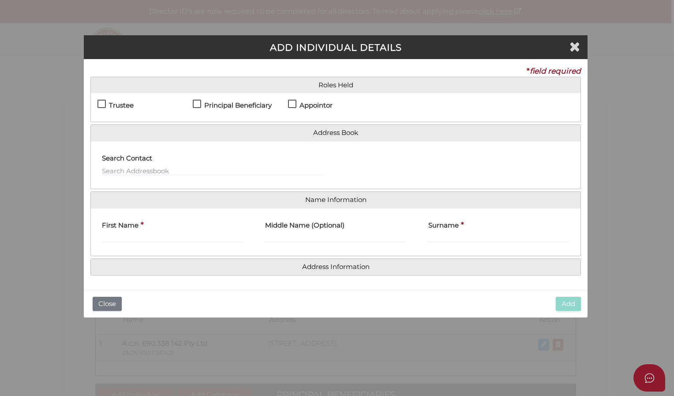
click at [195, 103] on label "Principal Beneficiary" at bounding box center [232, 107] width 79 height 11
checkbox input "true"
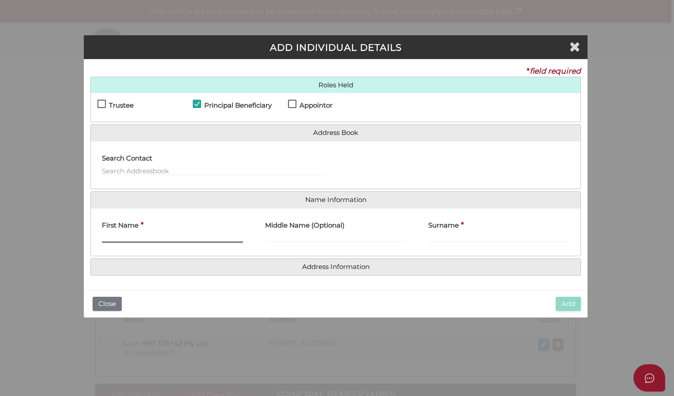
click at [120, 235] on input "First Name" at bounding box center [172, 238] width 141 height 10
type input "Ravi"
click at [461, 236] on input "Surname" at bounding box center [498, 238] width 141 height 10
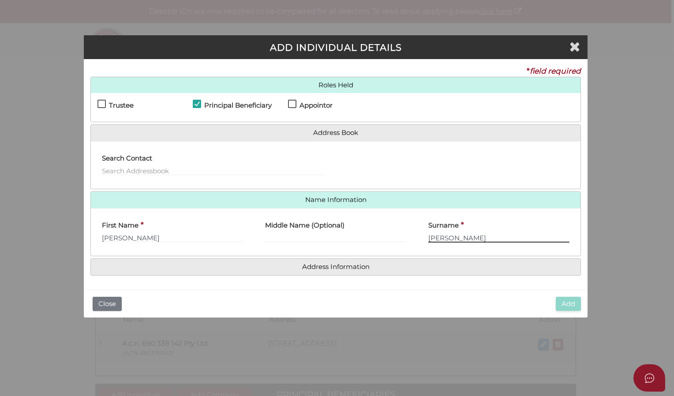
type input "[PERSON_NAME]"
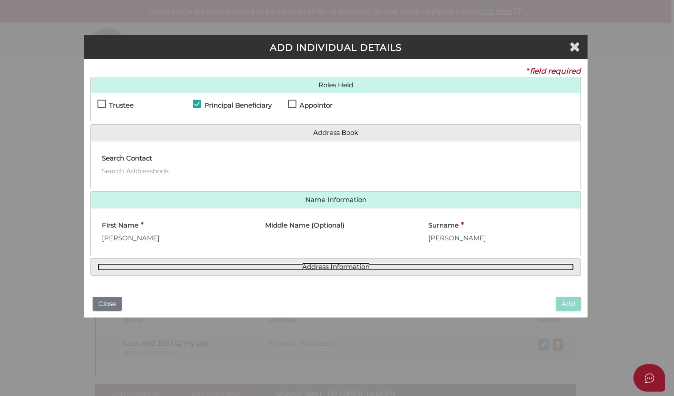
click at [380, 264] on link "Address Information" at bounding box center [335, 266] width 476 height 7
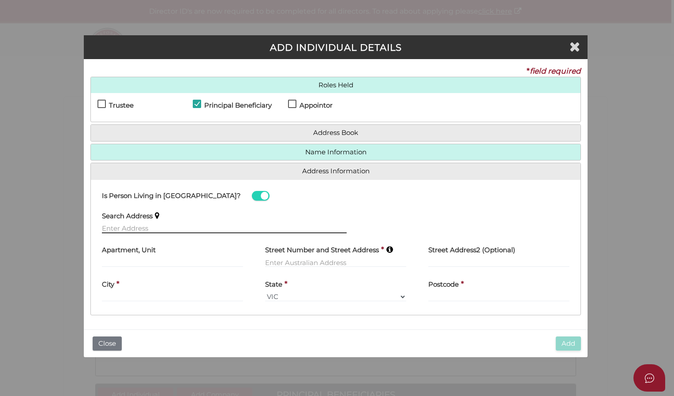
click at [150, 229] on input "text" at bounding box center [224, 229] width 245 height 10
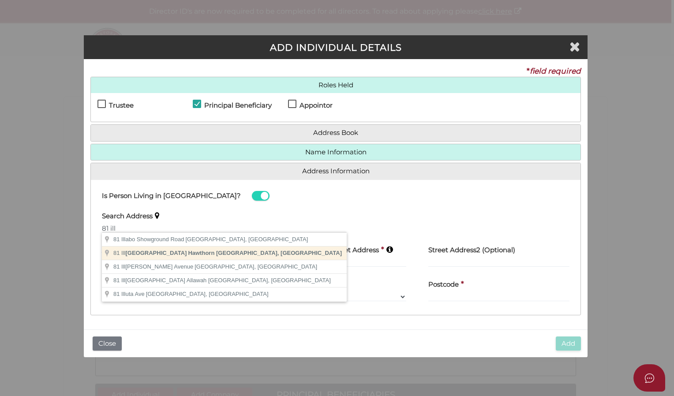
type input "[STREET_ADDRESS]"
type input "81 Illawarra Road"
type input "Hawthorn"
select select "VIC"
type input "3122"
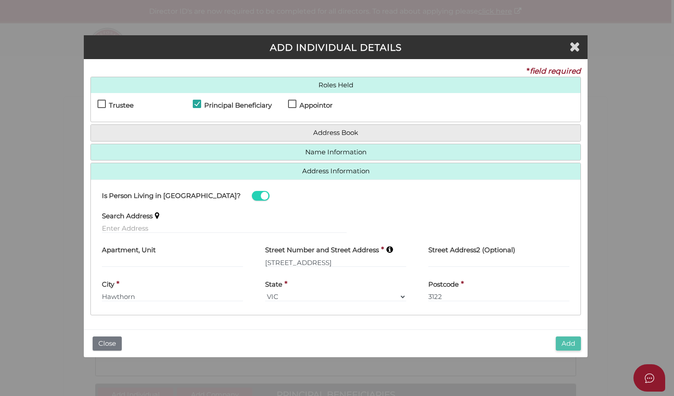
click at [575, 342] on button "Add" at bounding box center [568, 344] width 25 height 15
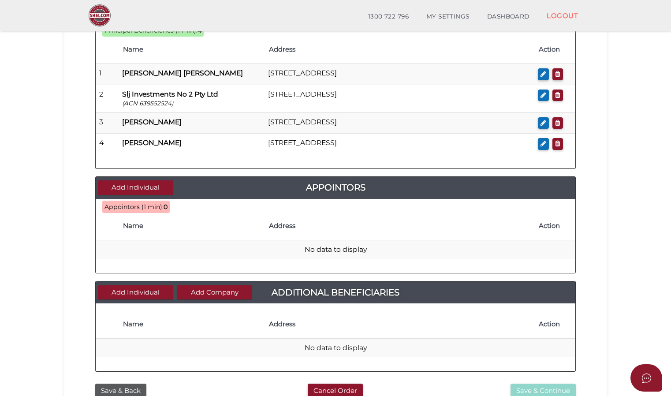
scroll to position [353, 0]
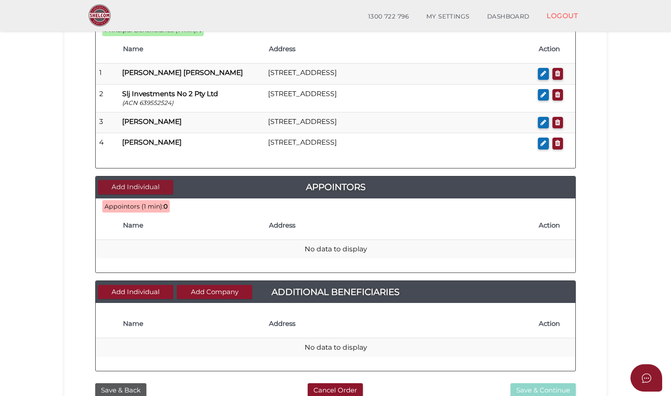
click at [154, 186] on button "Add Individual" at bounding box center [135, 187] width 75 height 15
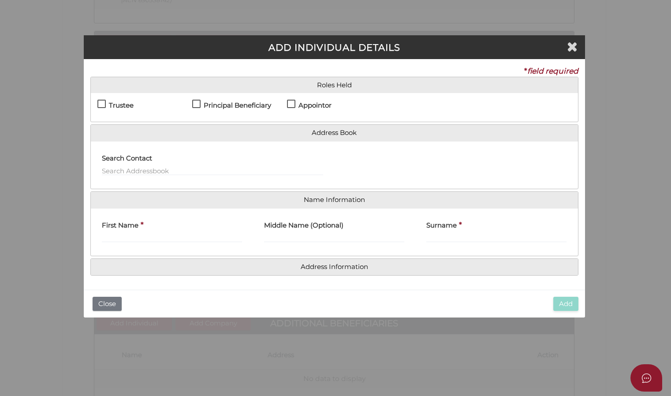
scroll to position [0, 0]
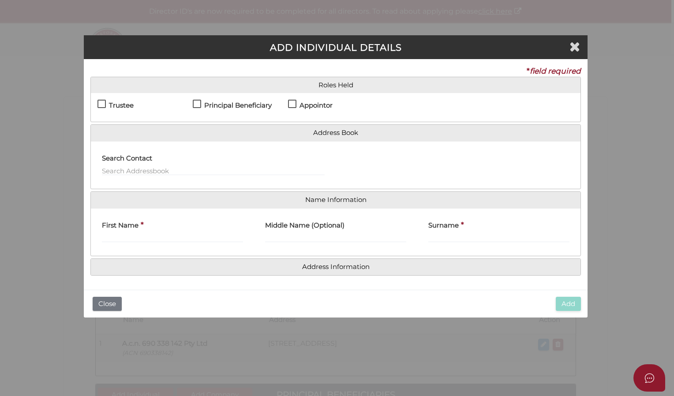
click at [289, 105] on label "Appointor" at bounding box center [310, 107] width 45 height 11
checkbox input "true"
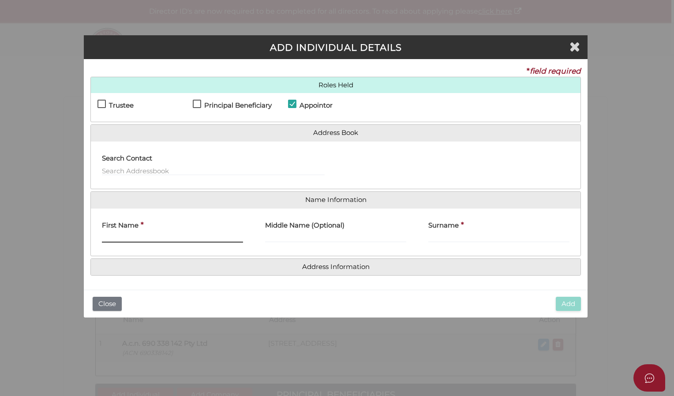
click at [125, 233] on input "First Name" at bounding box center [172, 238] width 141 height 10
type input "Sujata"
click at [268, 236] on input "Middle Name (Optional)" at bounding box center [335, 238] width 141 height 10
type input "Baldeo"
click at [472, 240] on input "Surname" at bounding box center [498, 238] width 141 height 10
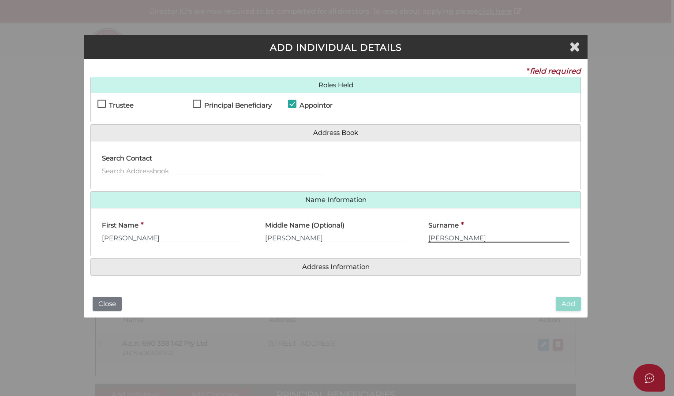
type input "Jeraj"
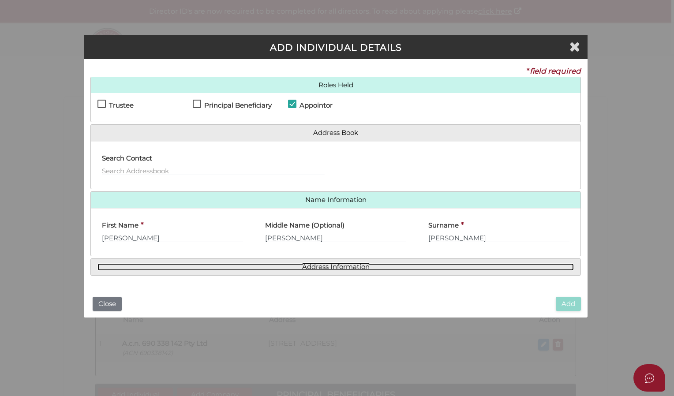
click at [187, 263] on link "Address Information" at bounding box center [335, 266] width 476 height 7
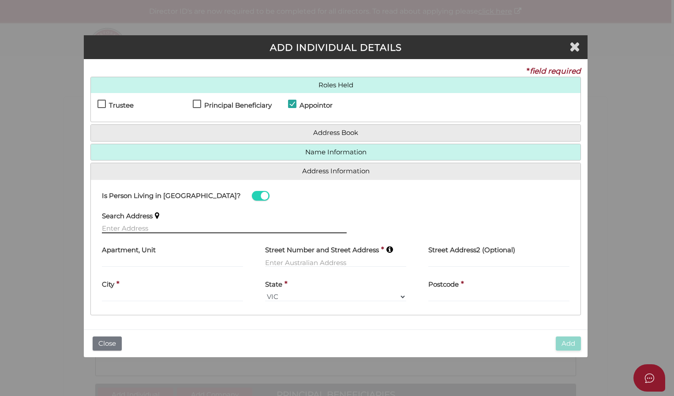
click at [154, 225] on input "text" at bounding box center [224, 229] width 245 height 10
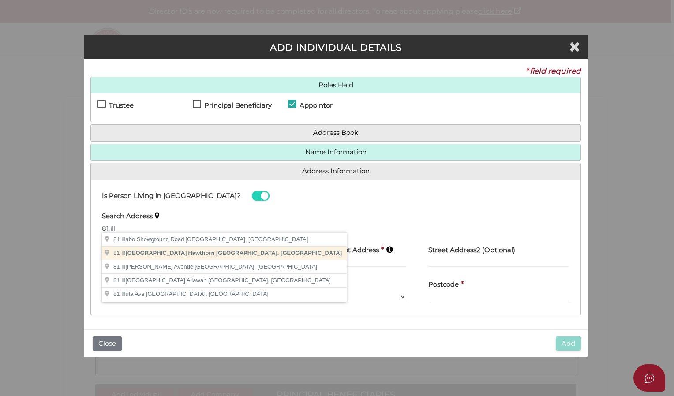
type input "81 Illawarra Road, Hawthorn VIC, Australia"
type input "81 Illawarra Road"
type input "Hawthorn"
select select "VIC"
type input "3122"
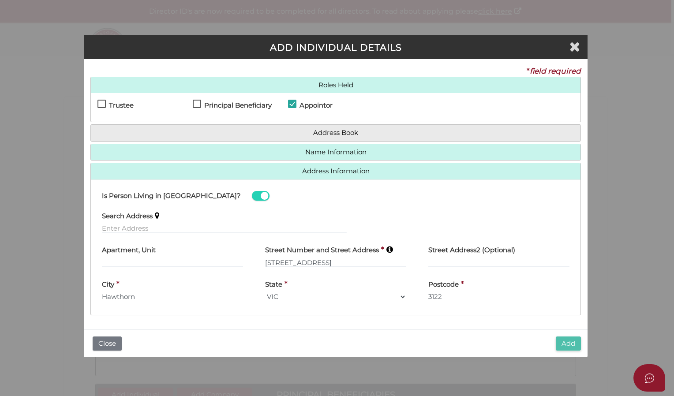
click at [570, 345] on button "Add" at bounding box center [568, 344] width 25 height 15
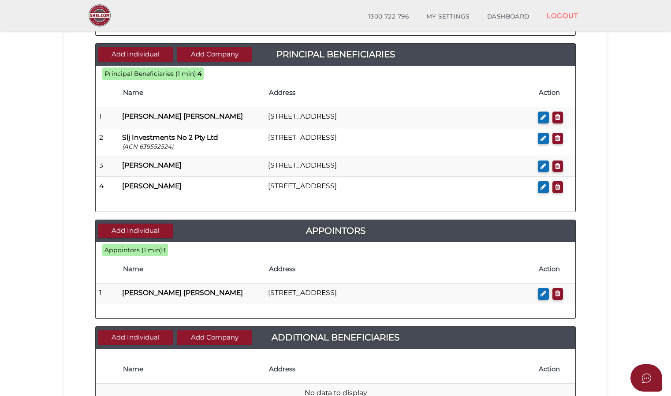
scroll to position [309, 0]
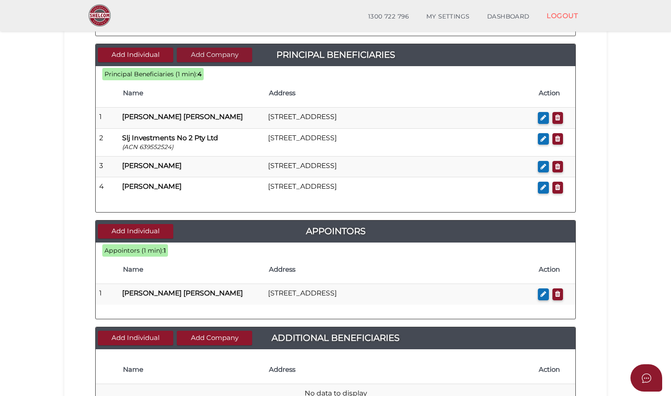
click at [243, 57] on button "Add Company" at bounding box center [214, 55] width 75 height 15
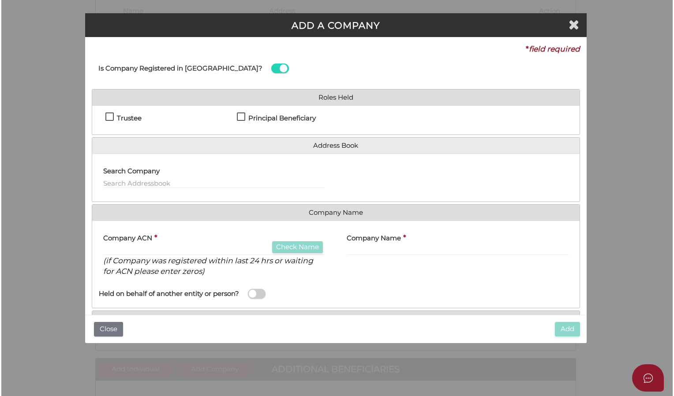
scroll to position [0, 0]
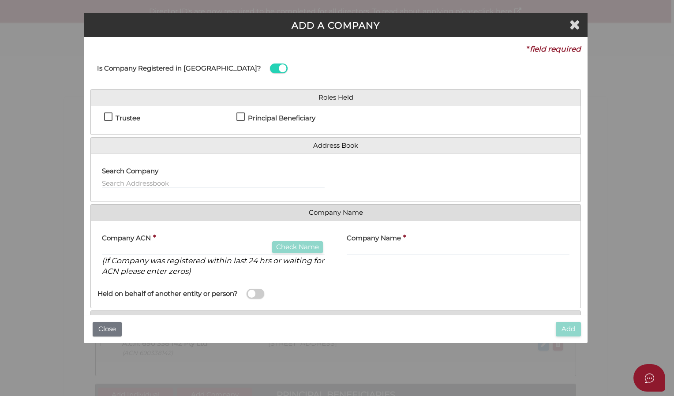
click at [237, 116] on label "Principal Beneficiary" at bounding box center [275, 120] width 79 height 11
checkbox input "true"
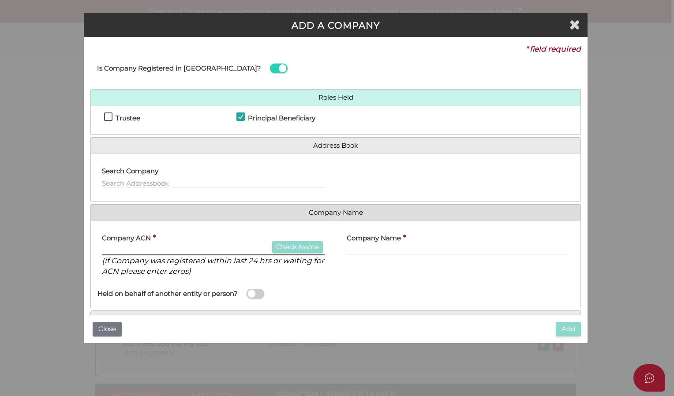
click at [145, 248] on input "text" at bounding box center [213, 251] width 223 height 10
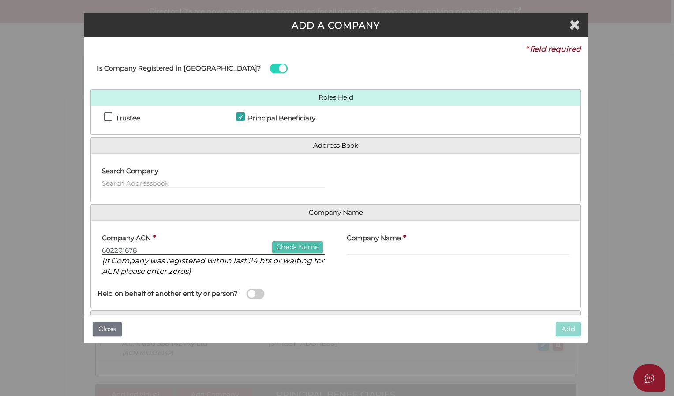
type input "602201678"
click at [303, 251] on button "Check Name" at bounding box center [297, 247] width 51 height 12
type input "SLJ INVESTMENTS PTY. LTD."
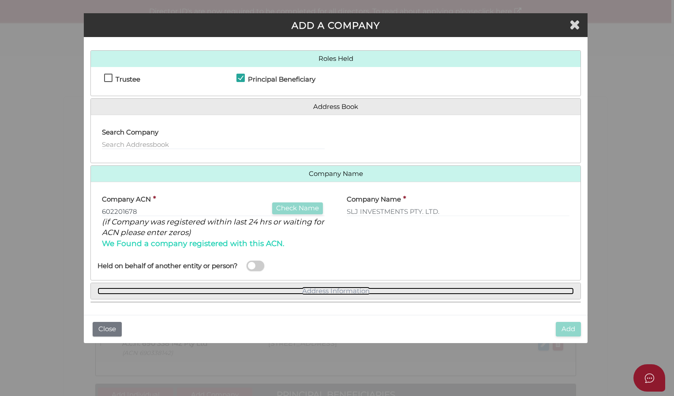
click at [384, 292] on link "Address Information" at bounding box center [335, 291] width 476 height 7
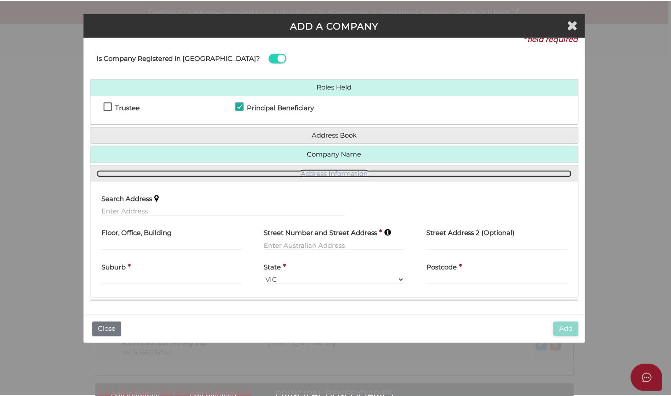
scroll to position [9, 0]
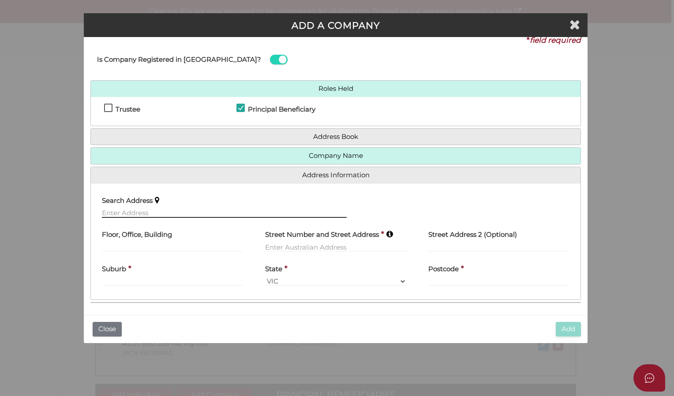
click at [146, 213] on input "text" at bounding box center [224, 213] width 245 height 10
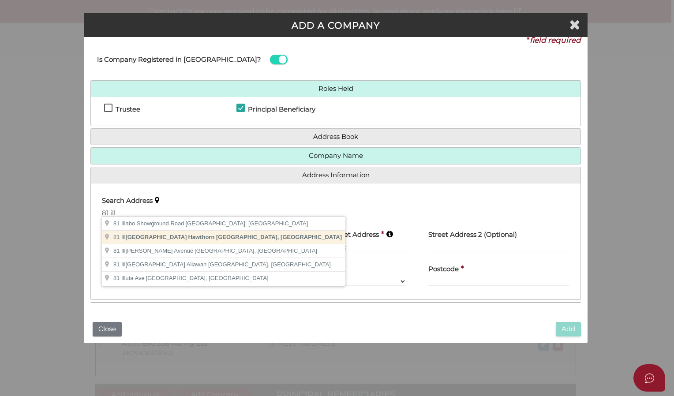
type input "81 Illawarra Road, Hawthorn VIC, Australia"
type input "81 Illawarra Road"
type input "Hawthorn"
select select "VIC"
type input "3122"
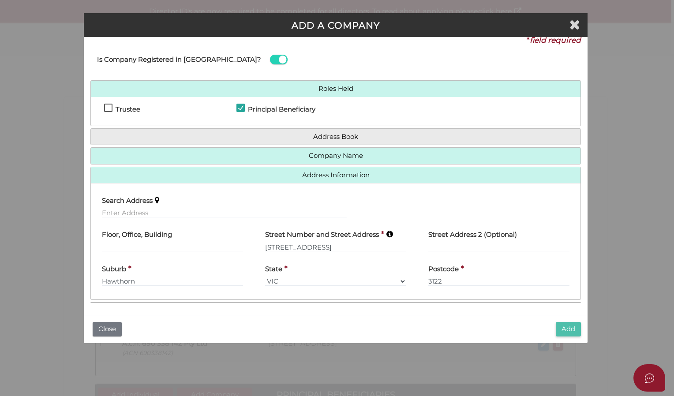
click at [560, 326] on button "Add" at bounding box center [568, 329] width 25 height 15
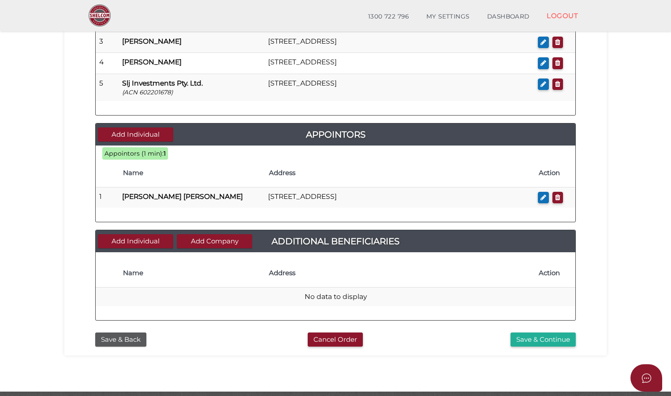
scroll to position [441, 0]
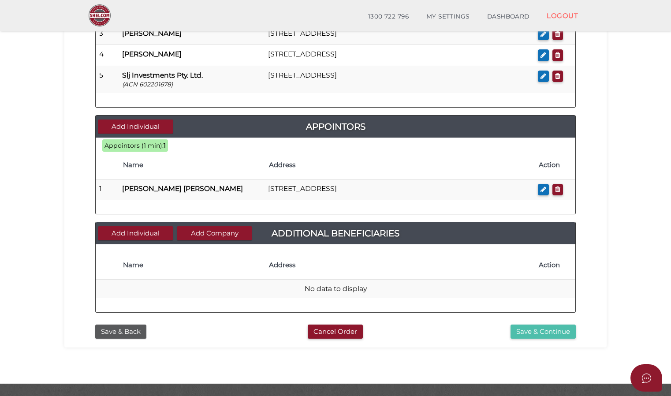
click at [517, 325] on button "Save & Continue" at bounding box center [543, 332] width 65 height 15
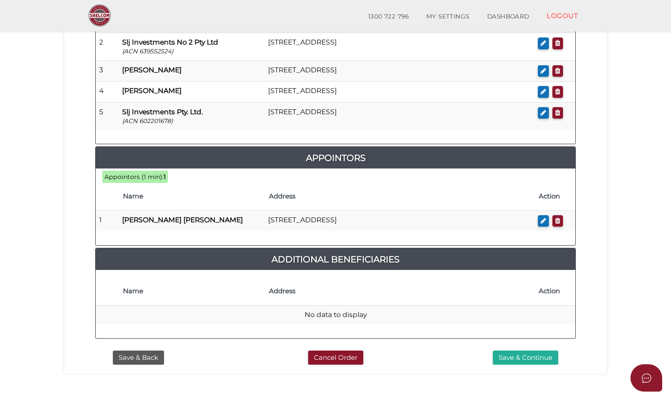
scroll to position [564, 0]
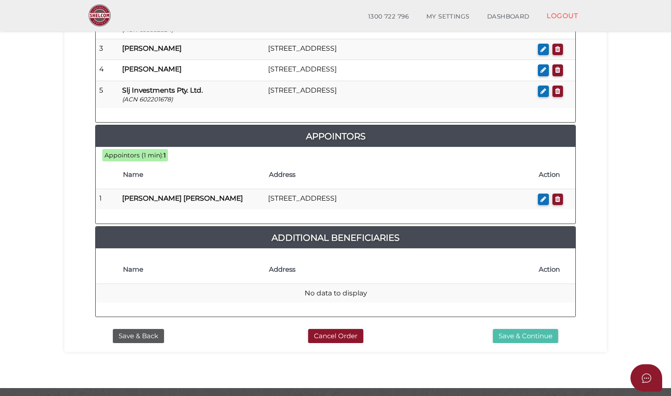
click at [530, 329] on button "Save & Continue" at bounding box center [525, 336] width 65 height 15
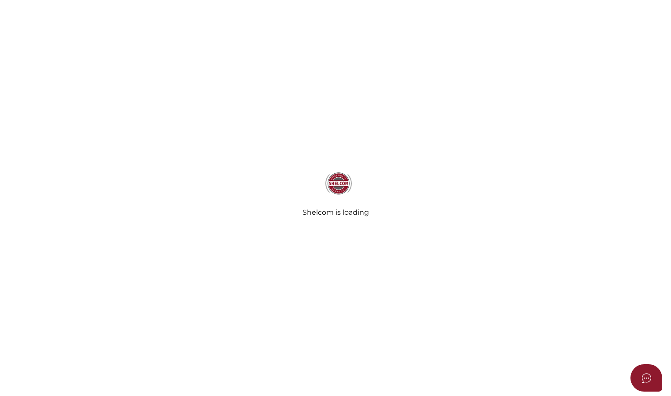
radio input "true"
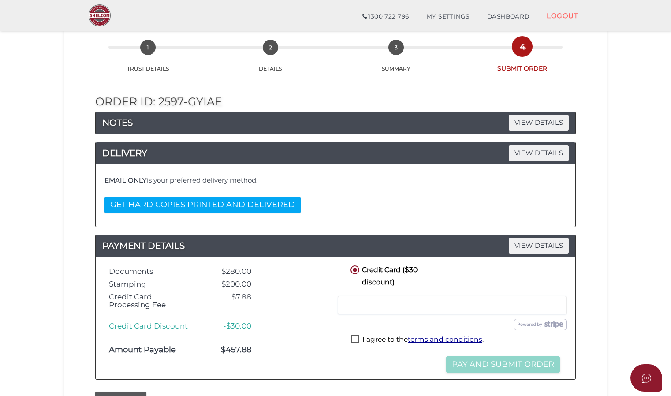
scroll to position [88, 0]
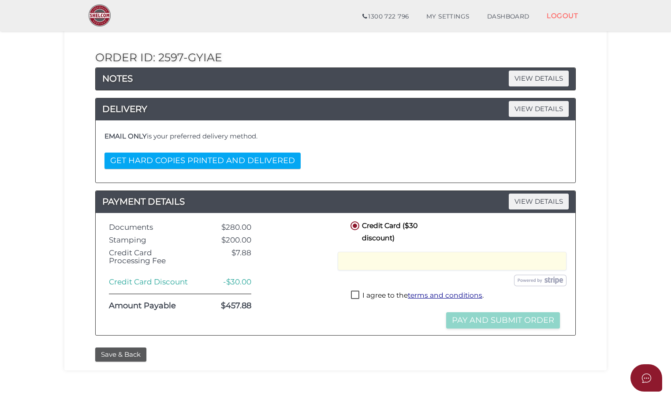
click at [358, 295] on label "I agree to the terms and conditions ." at bounding box center [417, 296] width 133 height 11
checkbox input "true"
click at [491, 319] on button "Pay and Submit Order" at bounding box center [503, 320] width 114 height 16
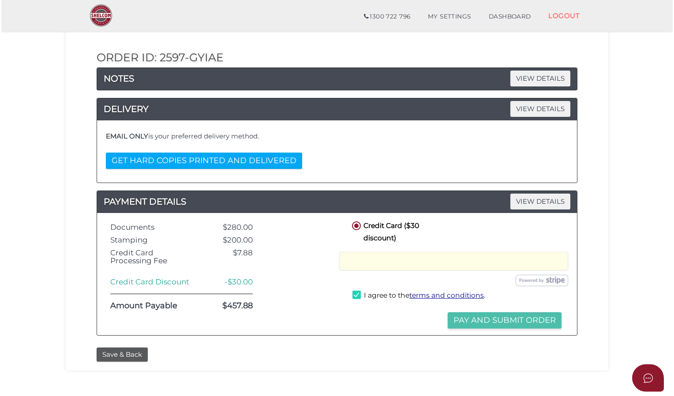
scroll to position [0, 0]
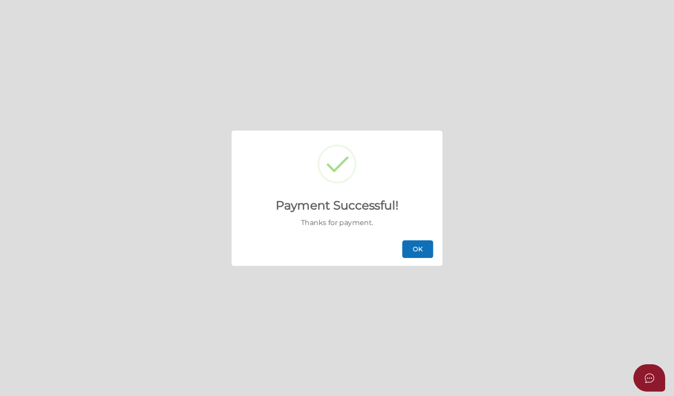
click at [418, 251] on button "OK" at bounding box center [417, 249] width 31 height 18
